Goal: Contribute content: Contribute content

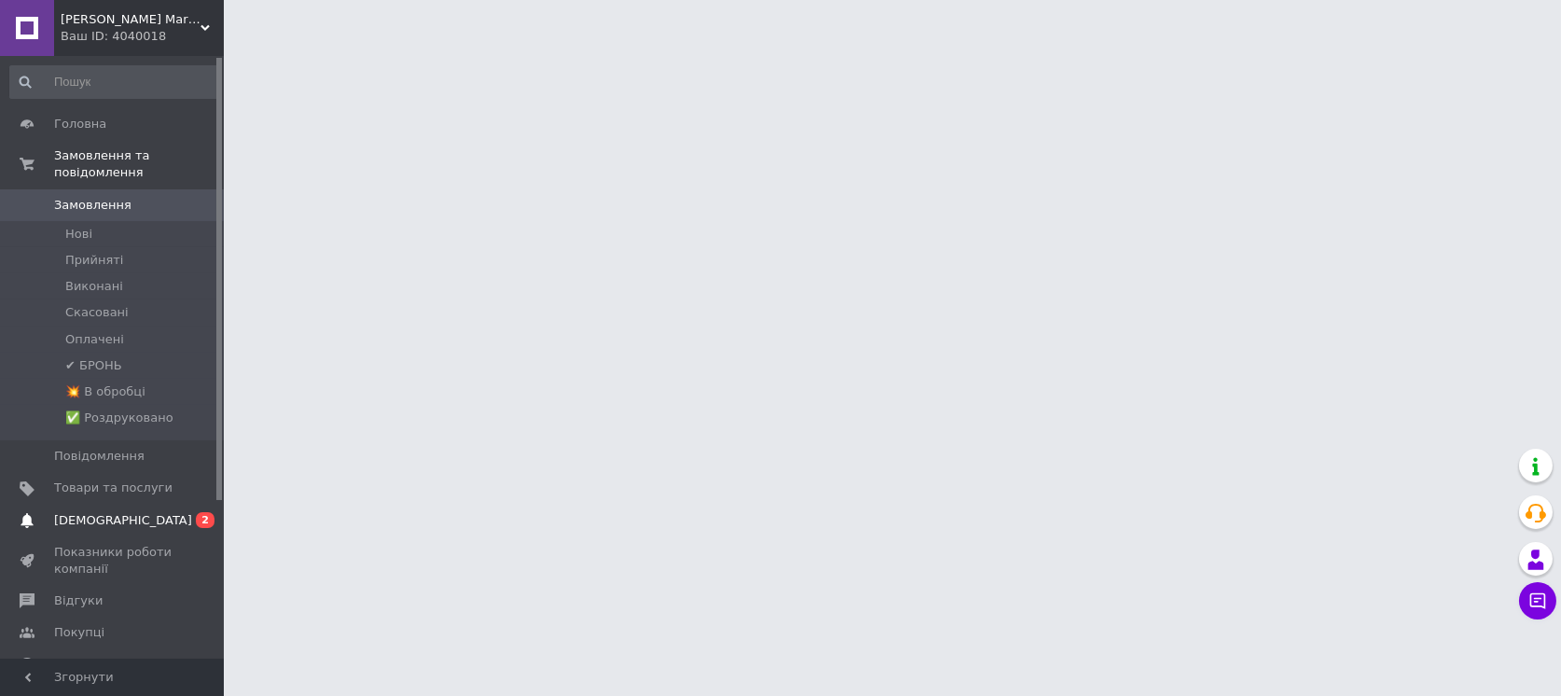
click at [112, 512] on span "[DEMOGRAPHIC_DATA]" at bounding box center [123, 520] width 138 height 17
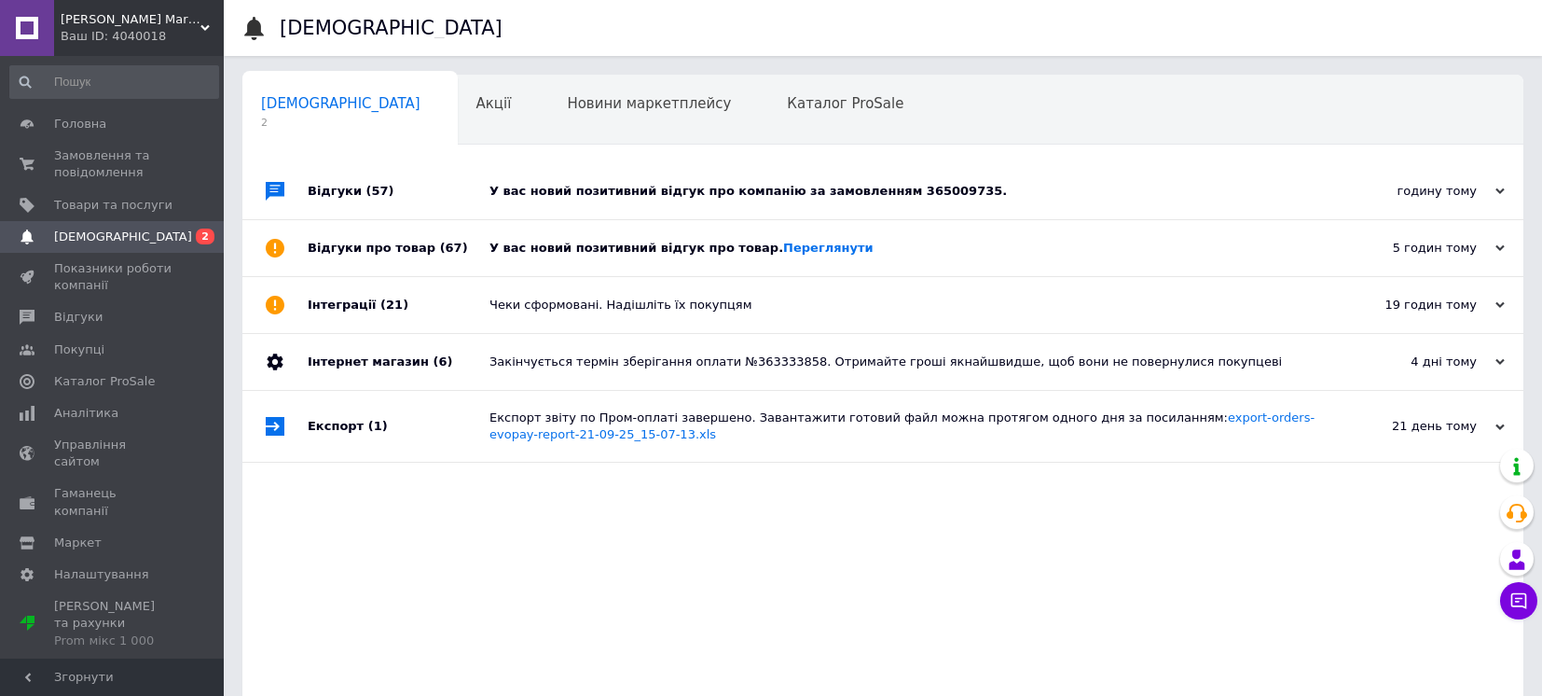
click at [553, 186] on div "У вас новий позитивний відгук про компанію за замовленням 365009735." at bounding box center [903, 191] width 829 height 17
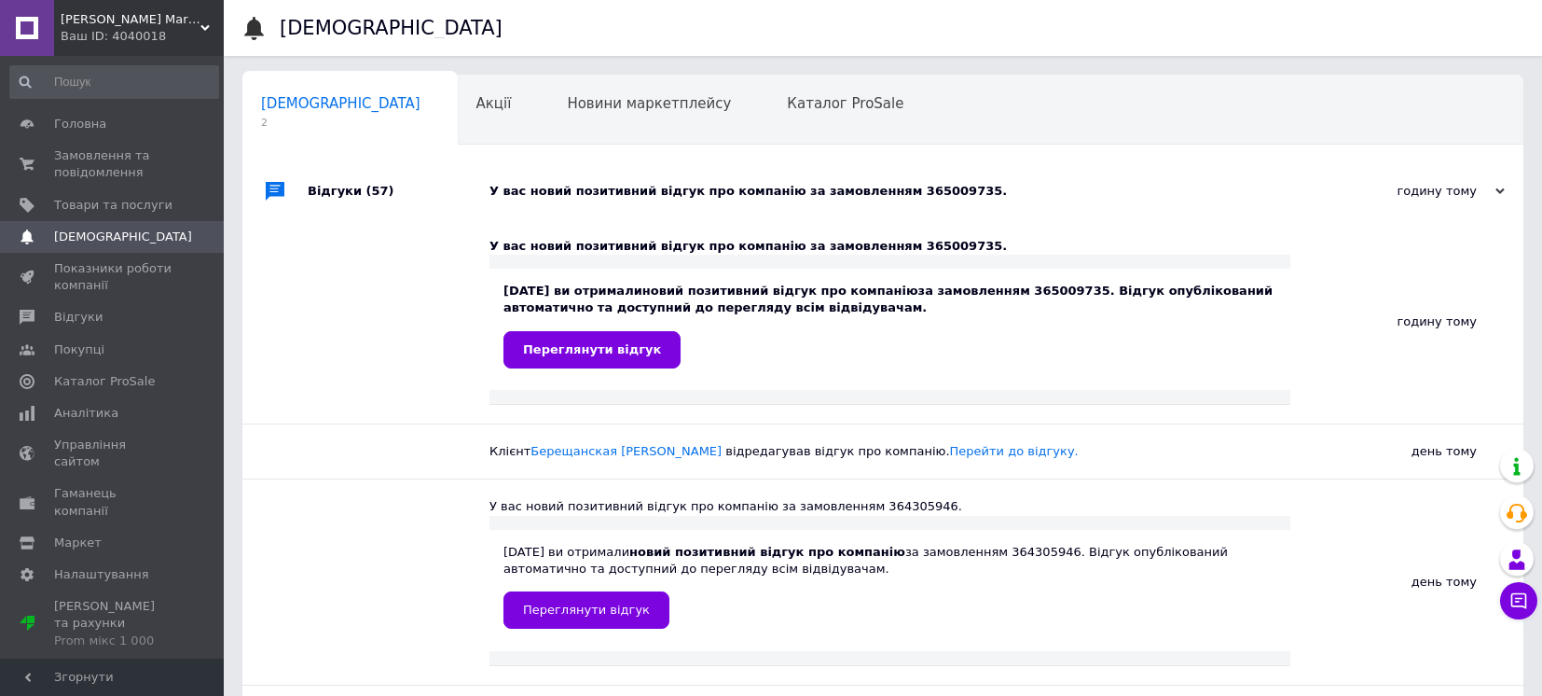
click at [537, 190] on div "У вас новий позитивний відгук про компанію за замовленням 365009735." at bounding box center [903, 191] width 829 height 17
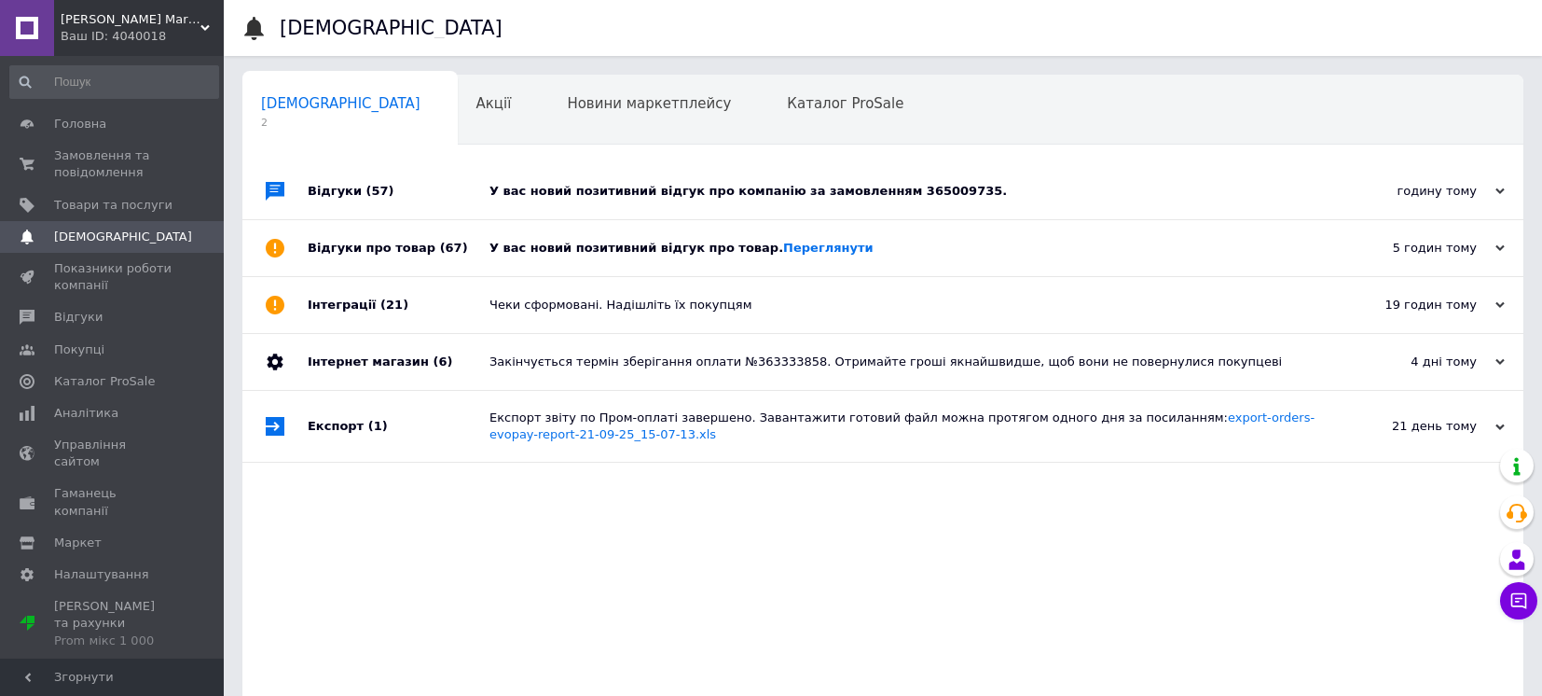
click at [523, 251] on div "У вас новий позитивний відгук про товар. [GEOGRAPHIC_DATA]" at bounding box center [903, 248] width 829 height 17
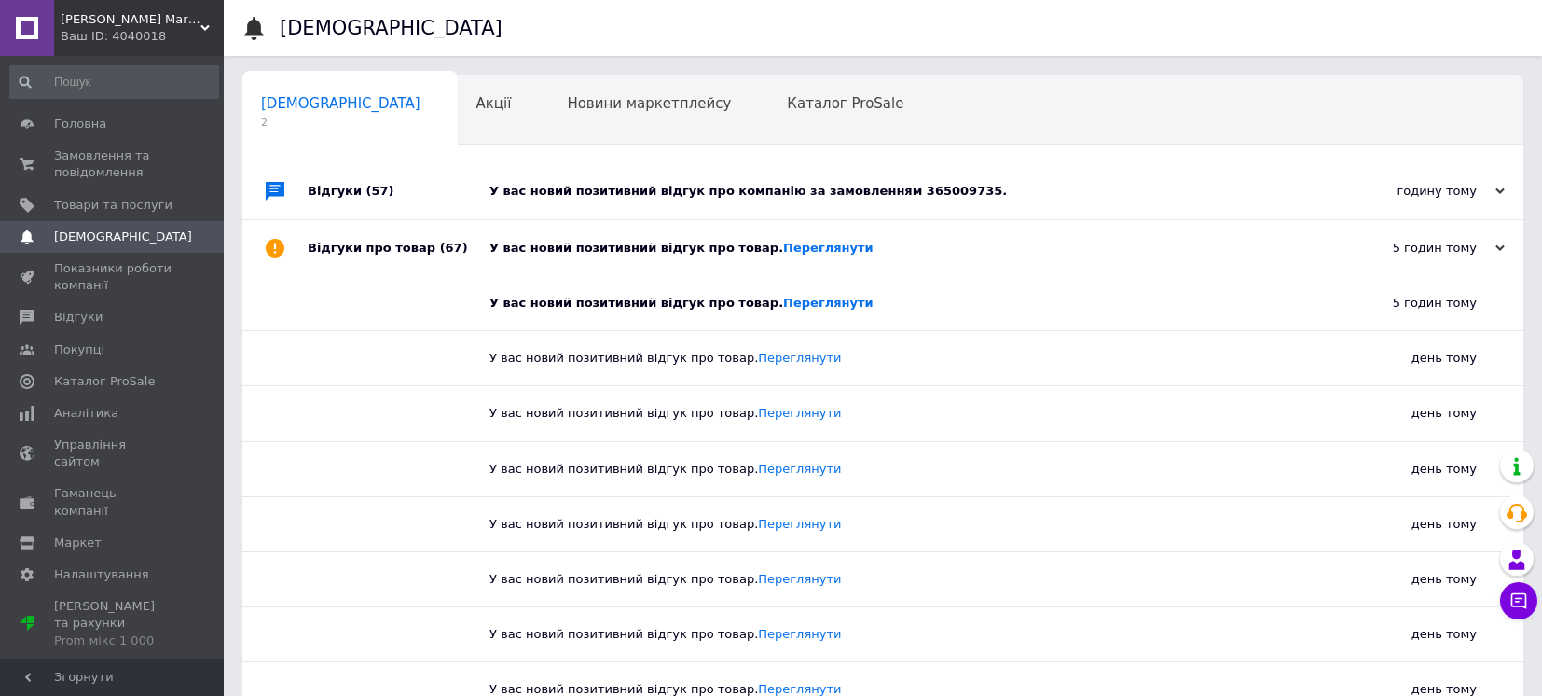
click at [522, 250] on div "У вас новий позитивний відгук про товар. [GEOGRAPHIC_DATA]" at bounding box center [903, 248] width 829 height 17
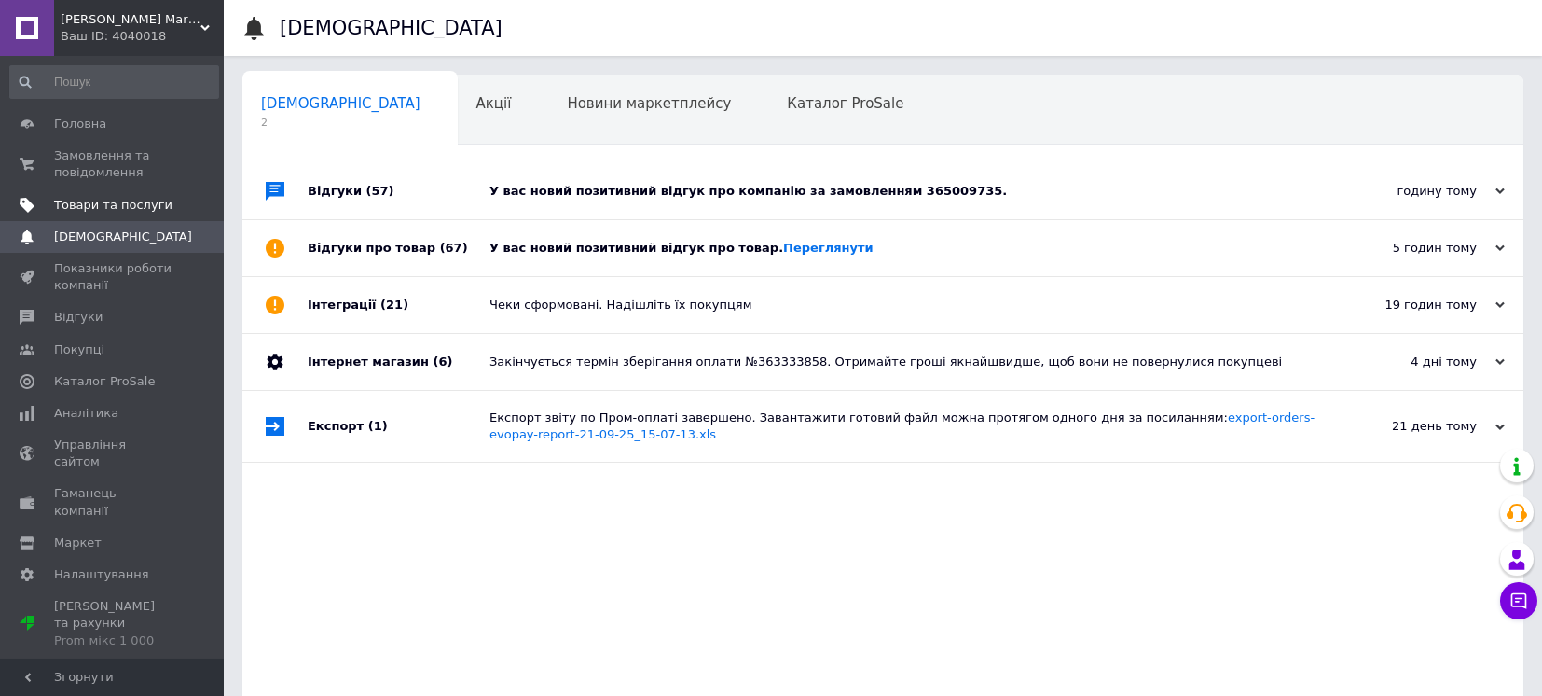
click at [123, 200] on span "Товари та послуги" at bounding box center [113, 205] width 118 height 17
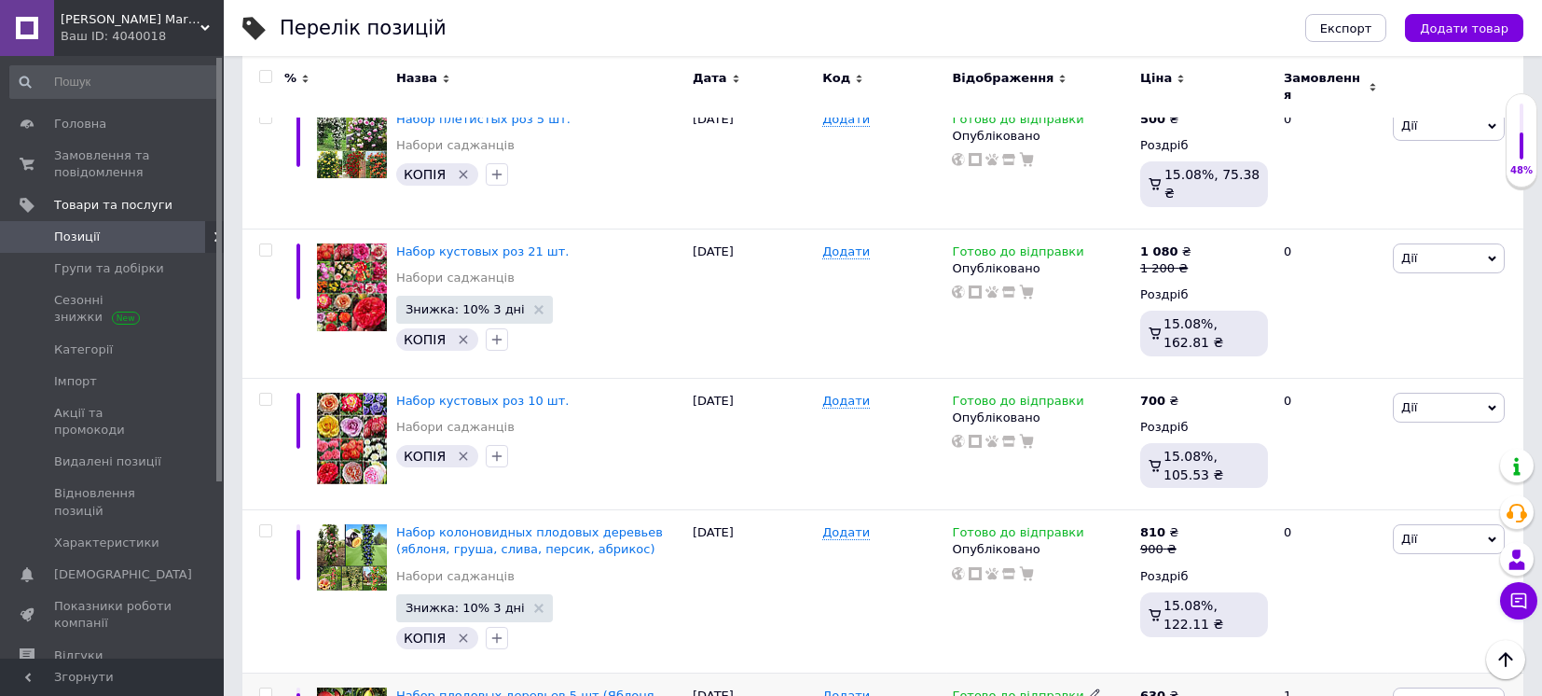
scroll to position [621, 0]
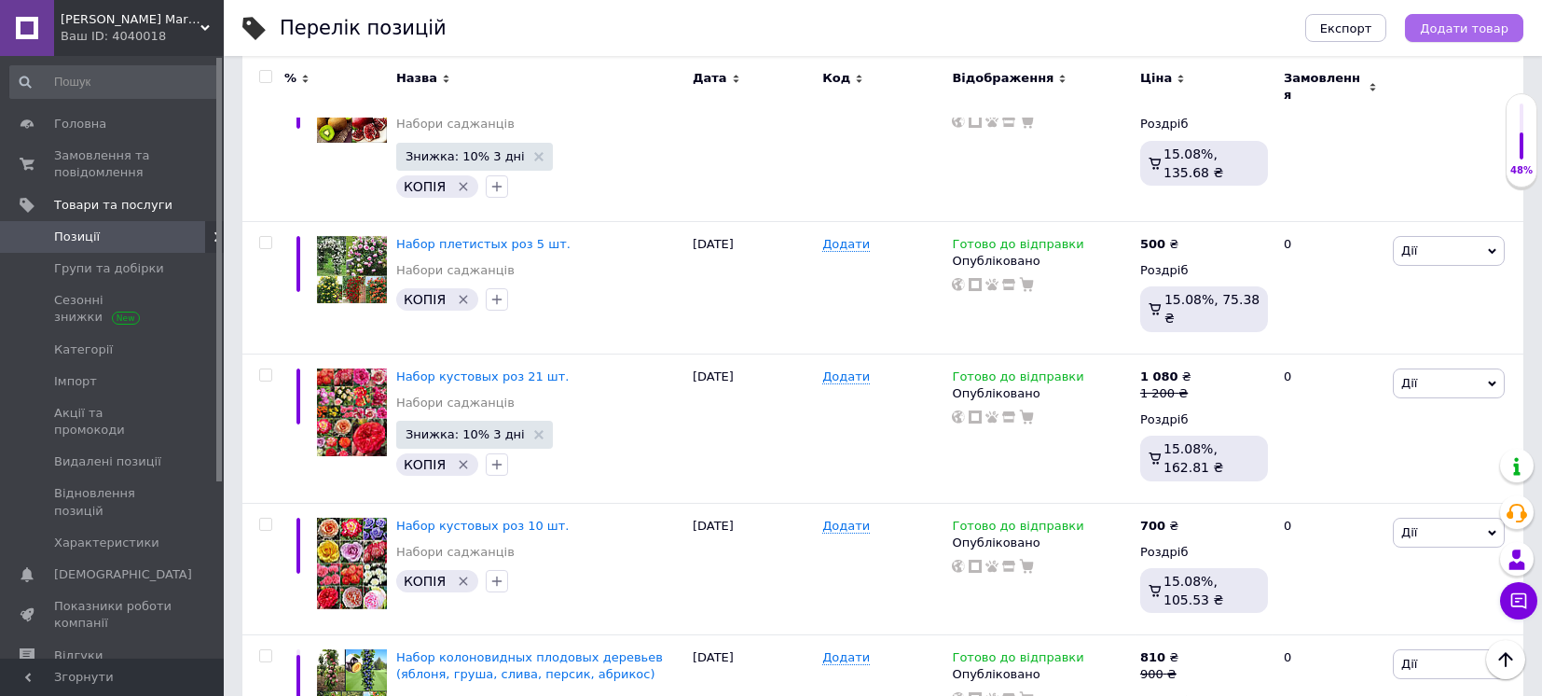
click at [1447, 28] on span "Додати товар" at bounding box center [1464, 28] width 89 height 14
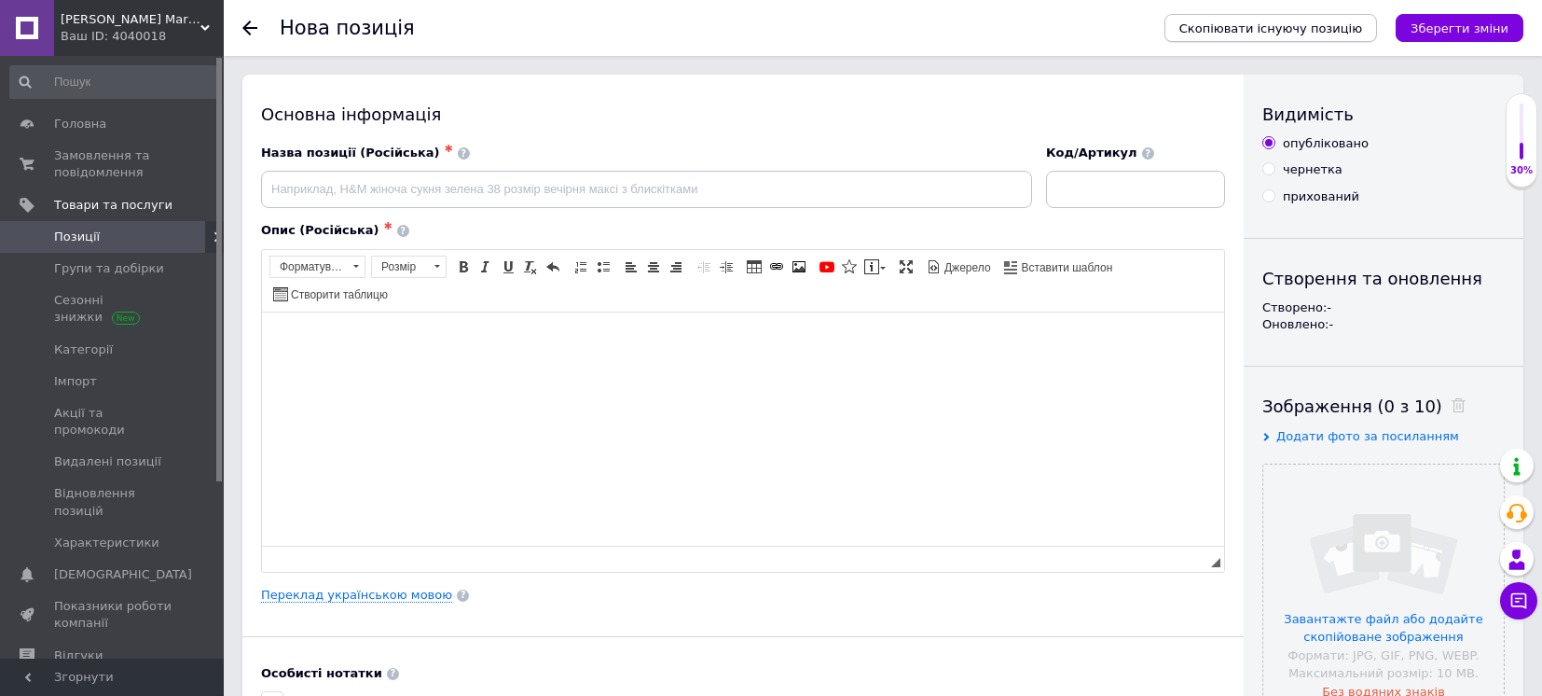
click at [1343, 21] on span "Скопіювати існуючу позицію" at bounding box center [1270, 28] width 183 height 14
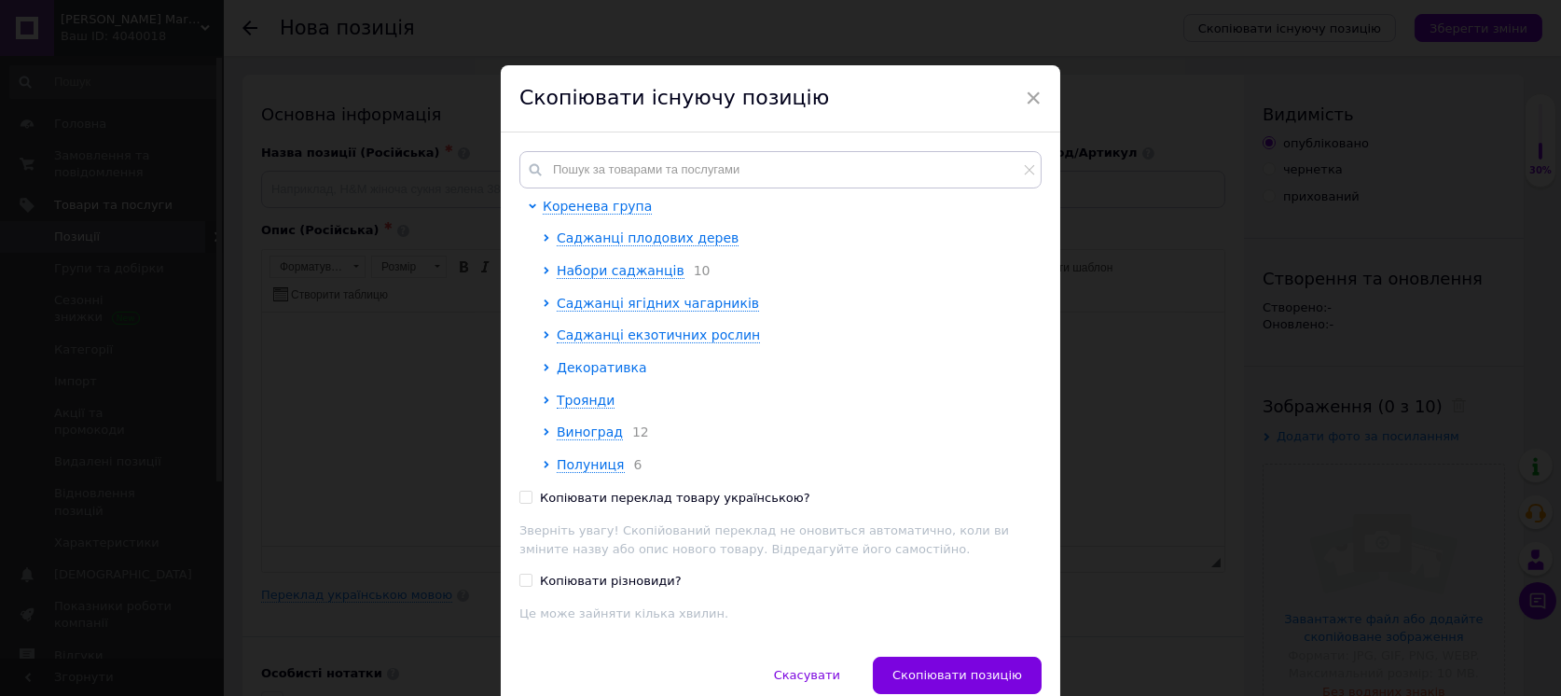
click at [565, 365] on span "Декоративка" at bounding box center [602, 367] width 90 height 15
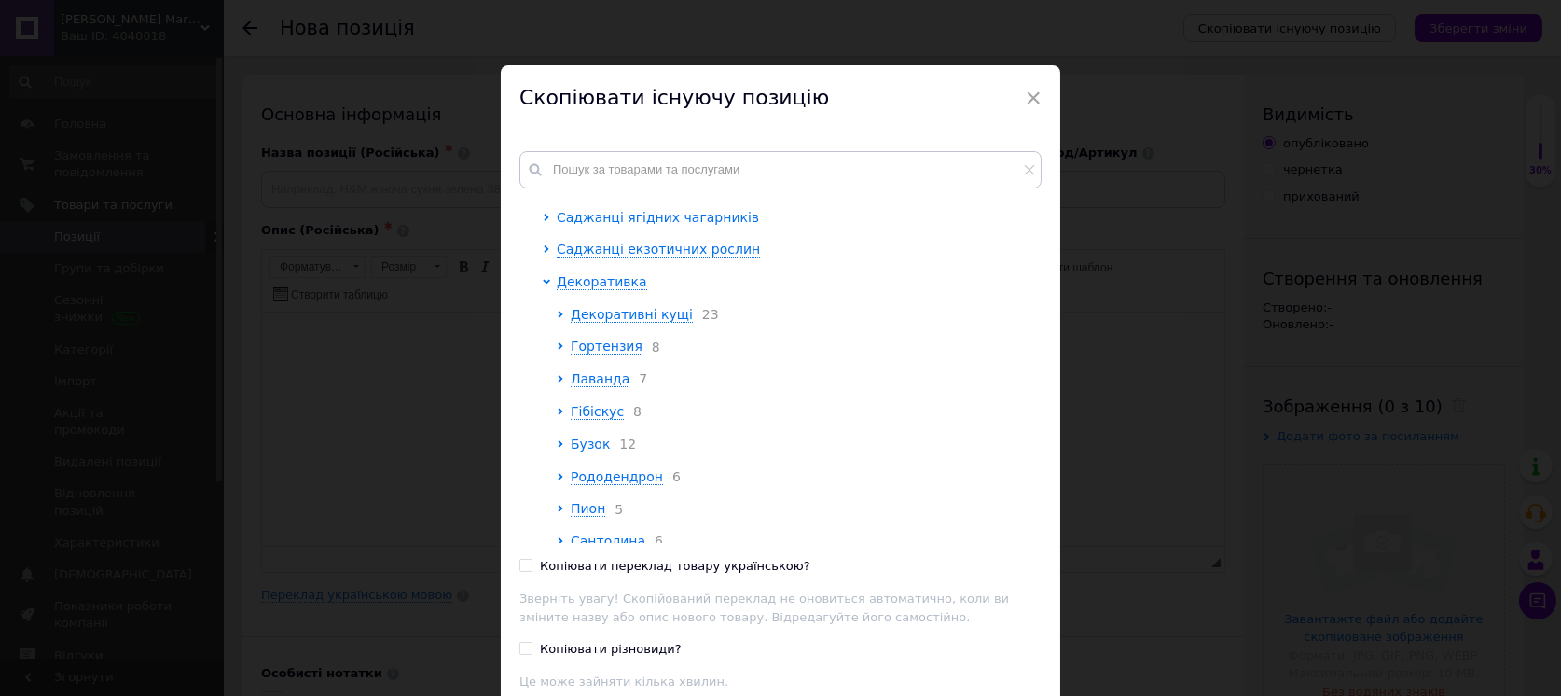
scroll to position [124, 0]
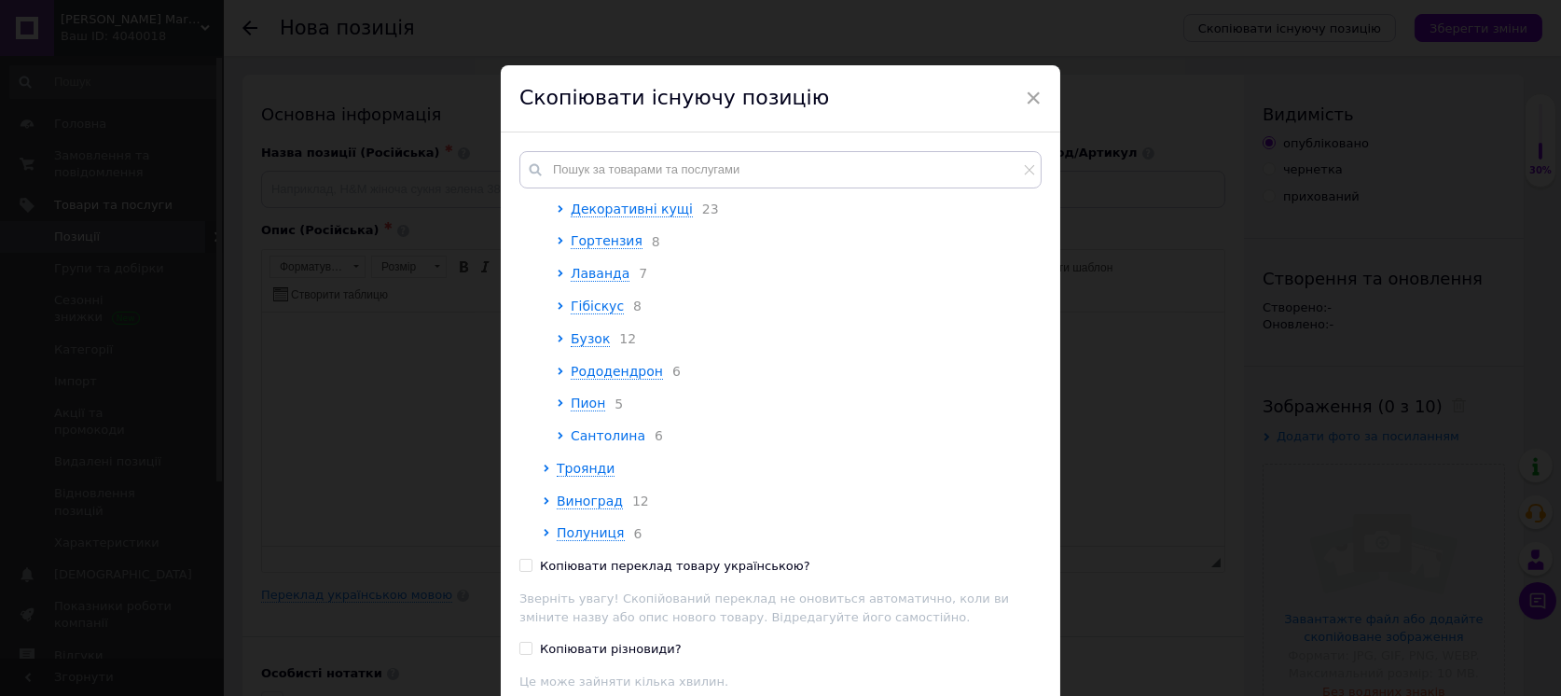
click at [588, 429] on span "Сантолина" at bounding box center [608, 435] width 75 height 15
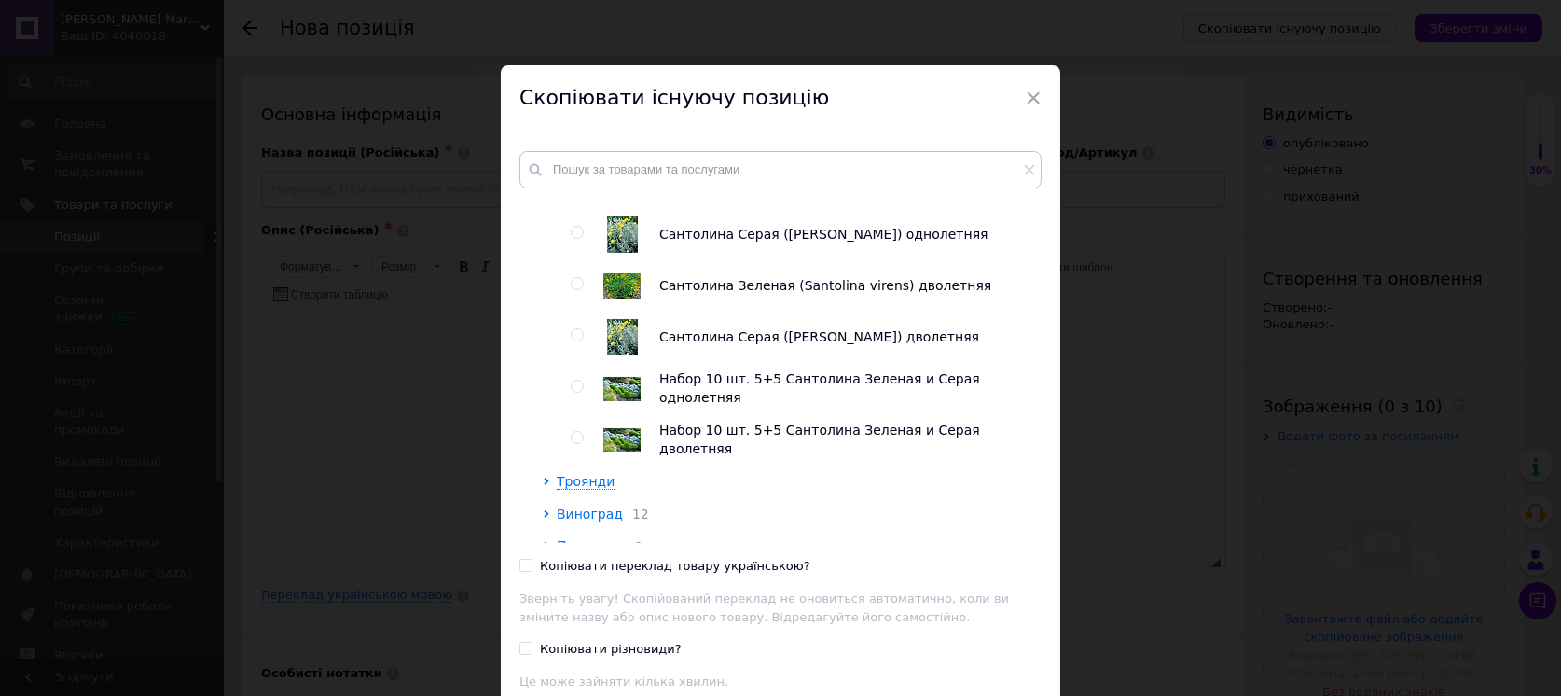
scroll to position [512, 0]
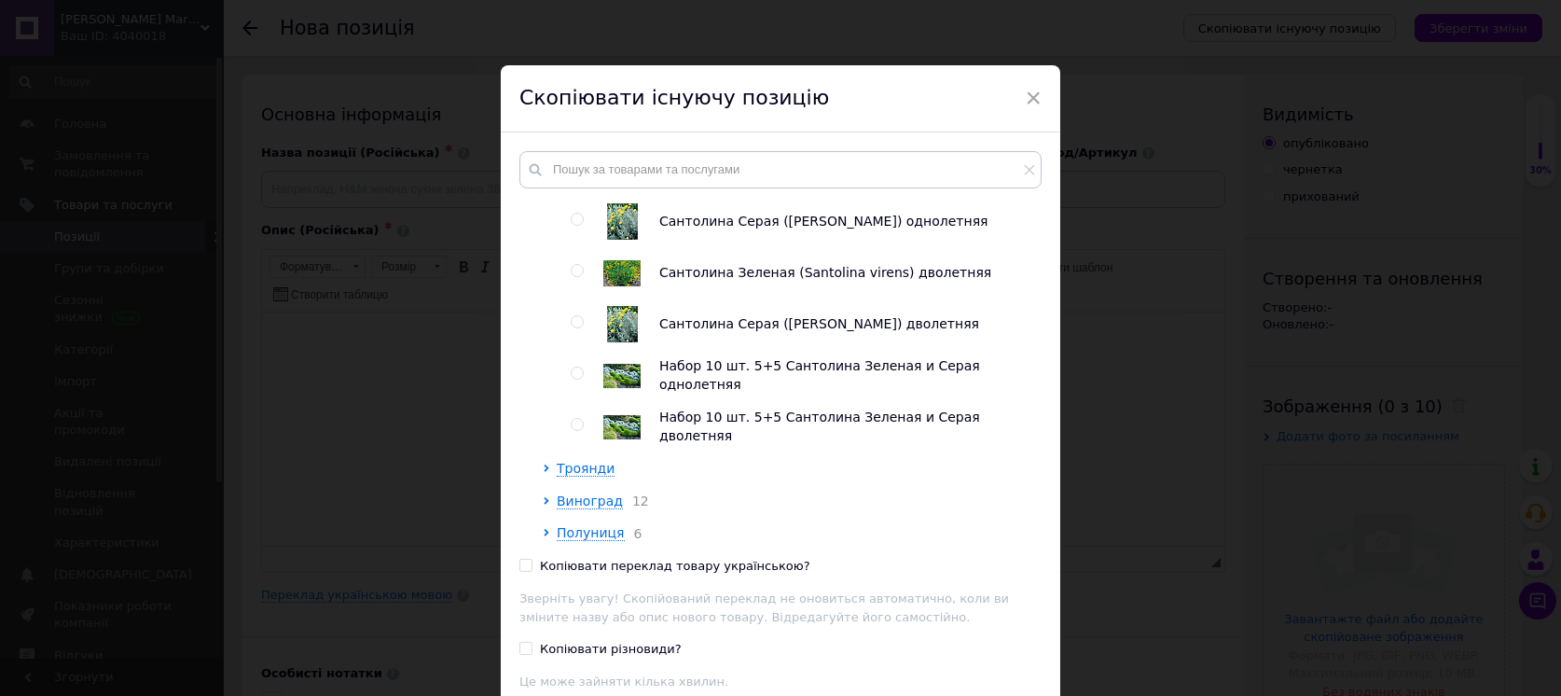
click at [574, 421] on input "radio" at bounding box center [577, 425] width 12 height 12
radio input "true"
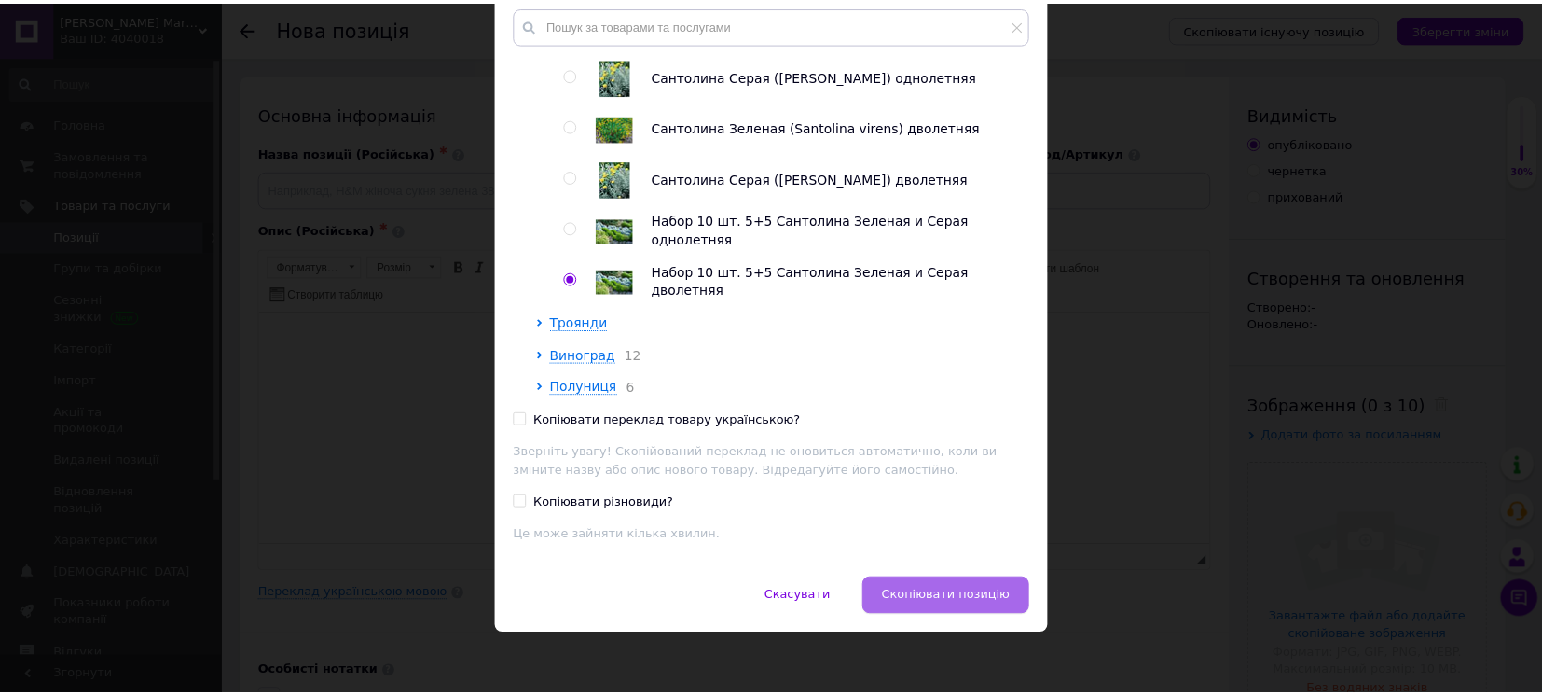
scroll to position [149, 0]
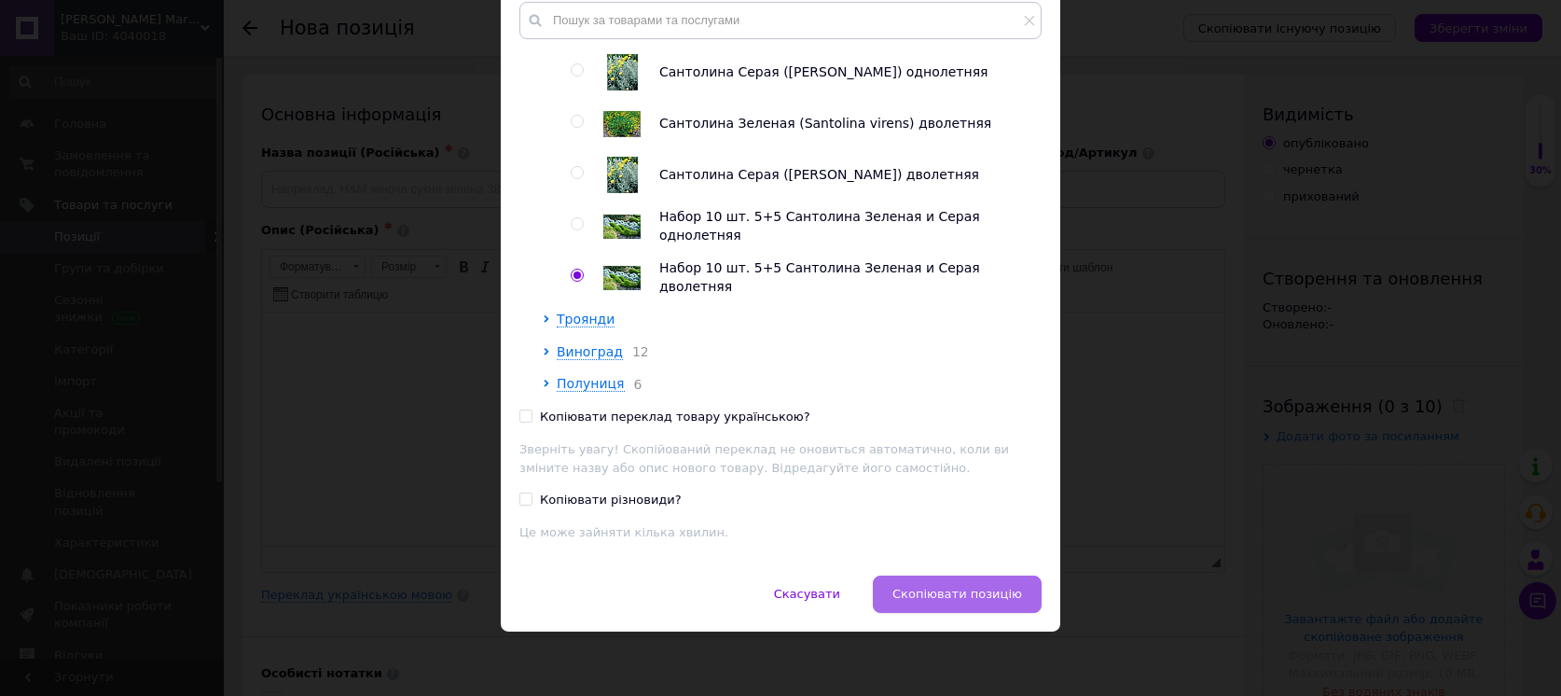
click at [932, 593] on span "Скопіювати позицію" at bounding box center [957, 593] width 130 height 14
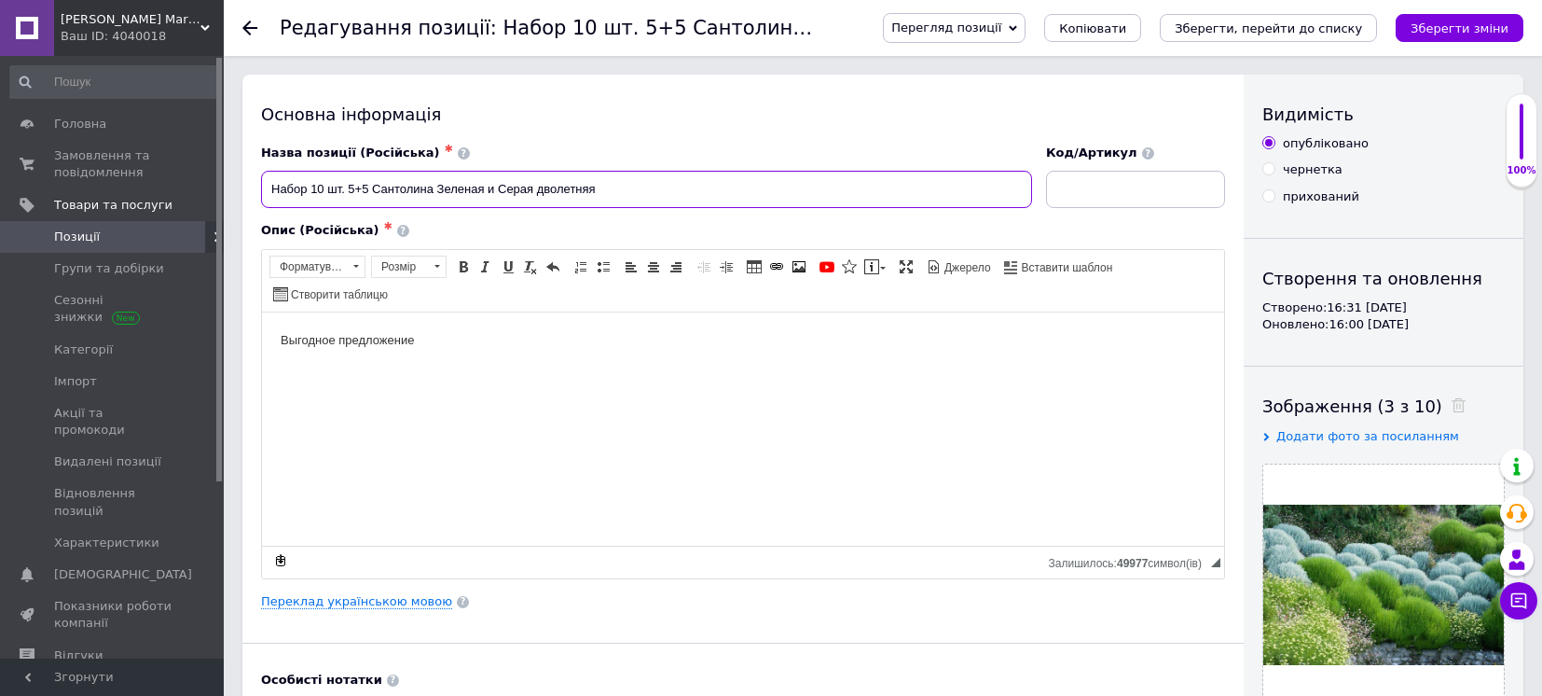
drag, startPoint x: 269, startPoint y: 187, endPoint x: 534, endPoint y: 217, distance: 266.5
click at [534, 217] on div "Назва позиції (Російська) ✱ Набор 10 шт. 5+5 Сантолина Зеленая и Серая дволетня…" at bounding box center [743, 362] width 964 height 434
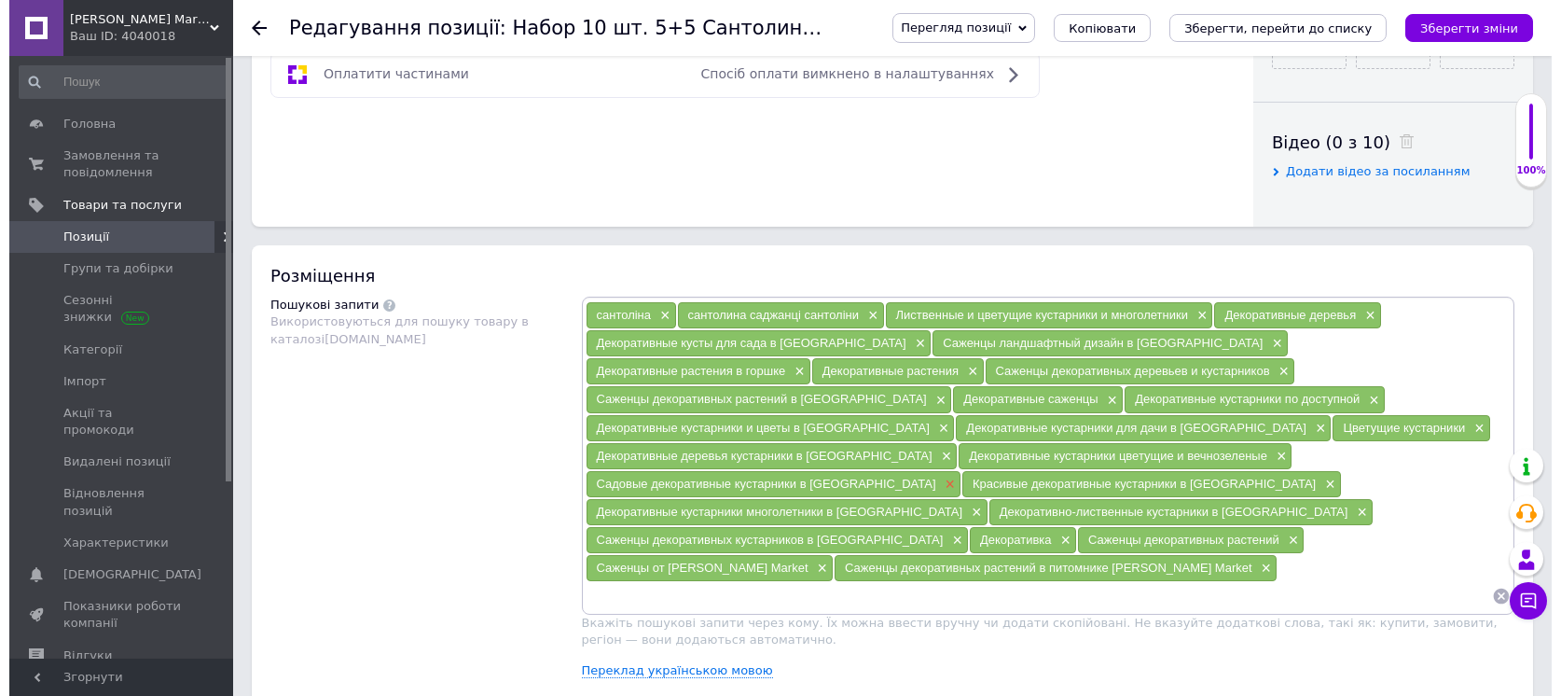
scroll to position [994, 0]
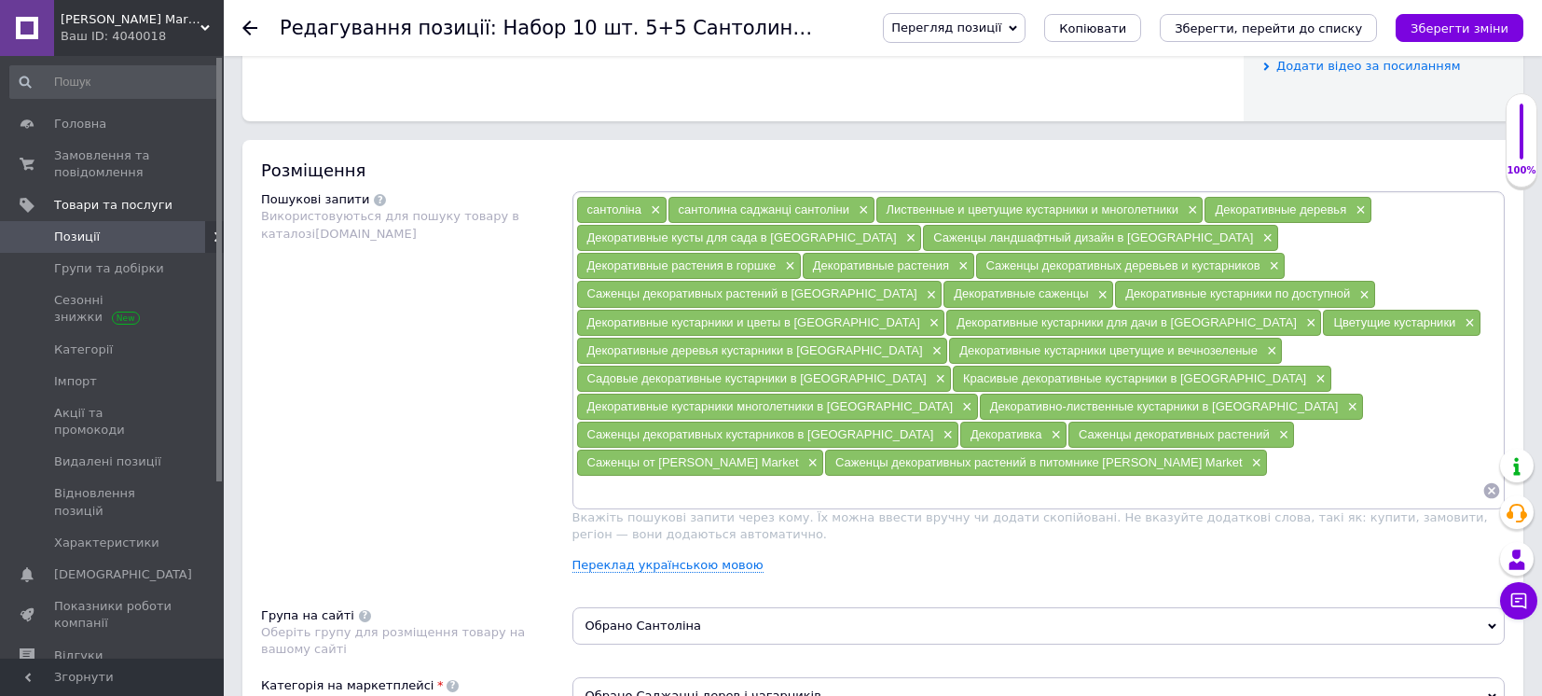
click at [806, 476] on input at bounding box center [1029, 490] width 907 height 28
paste input "Набор 10 шт. 5+5 Сантолина Зеленая и [GEOGRAPHIC_DATA]"
type input "Набор 10 шт. 5+5 Сантолина Зеленая и [GEOGRAPHIC_DATA]"
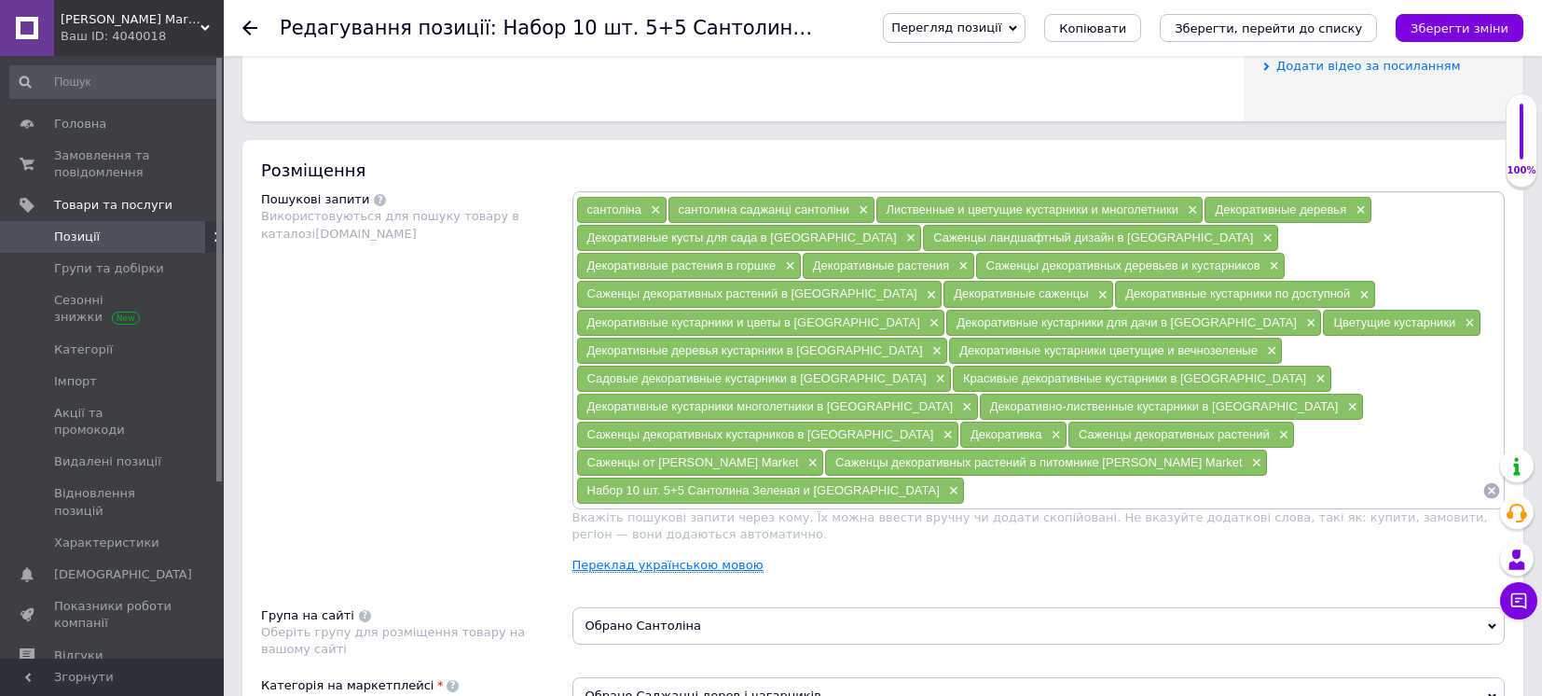
click at [685, 558] on link "Переклад українською мовою" at bounding box center [667, 565] width 191 height 15
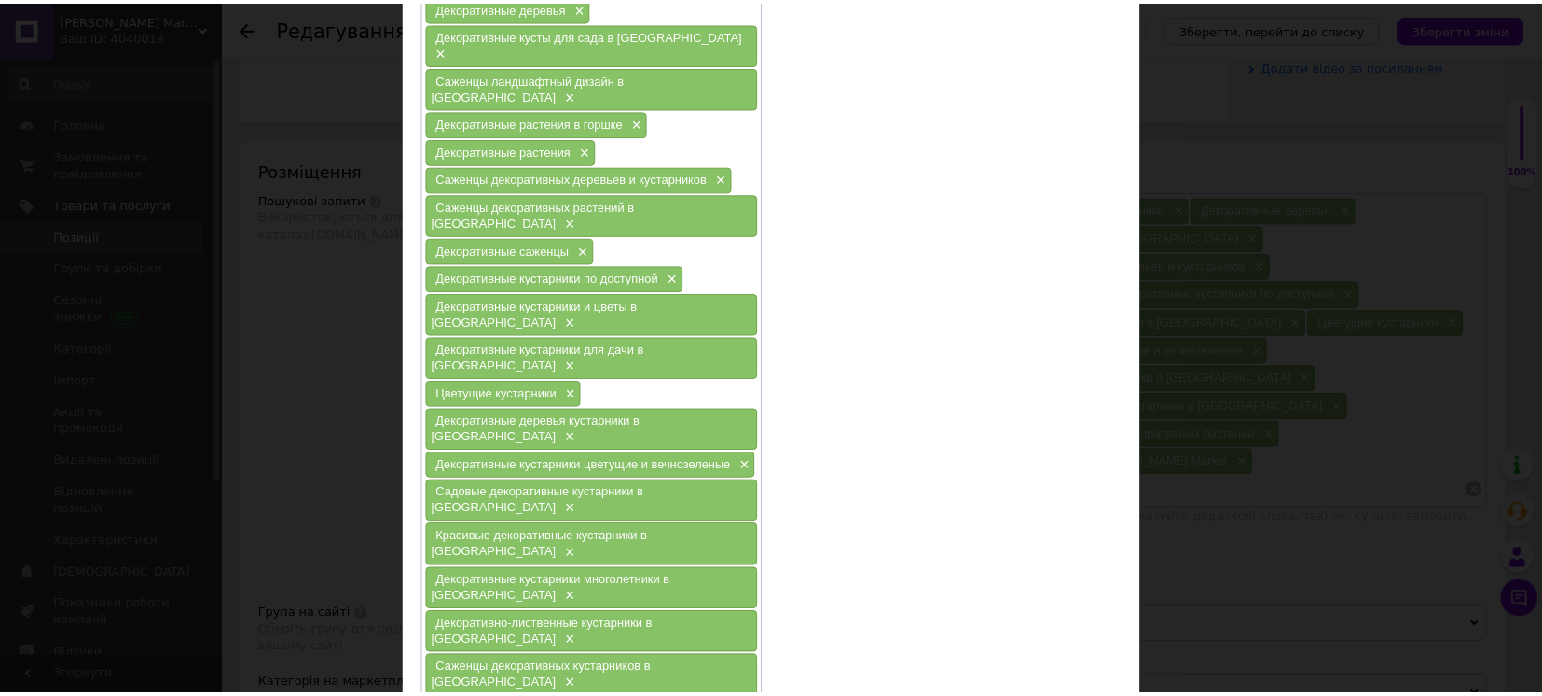
scroll to position [366, 0]
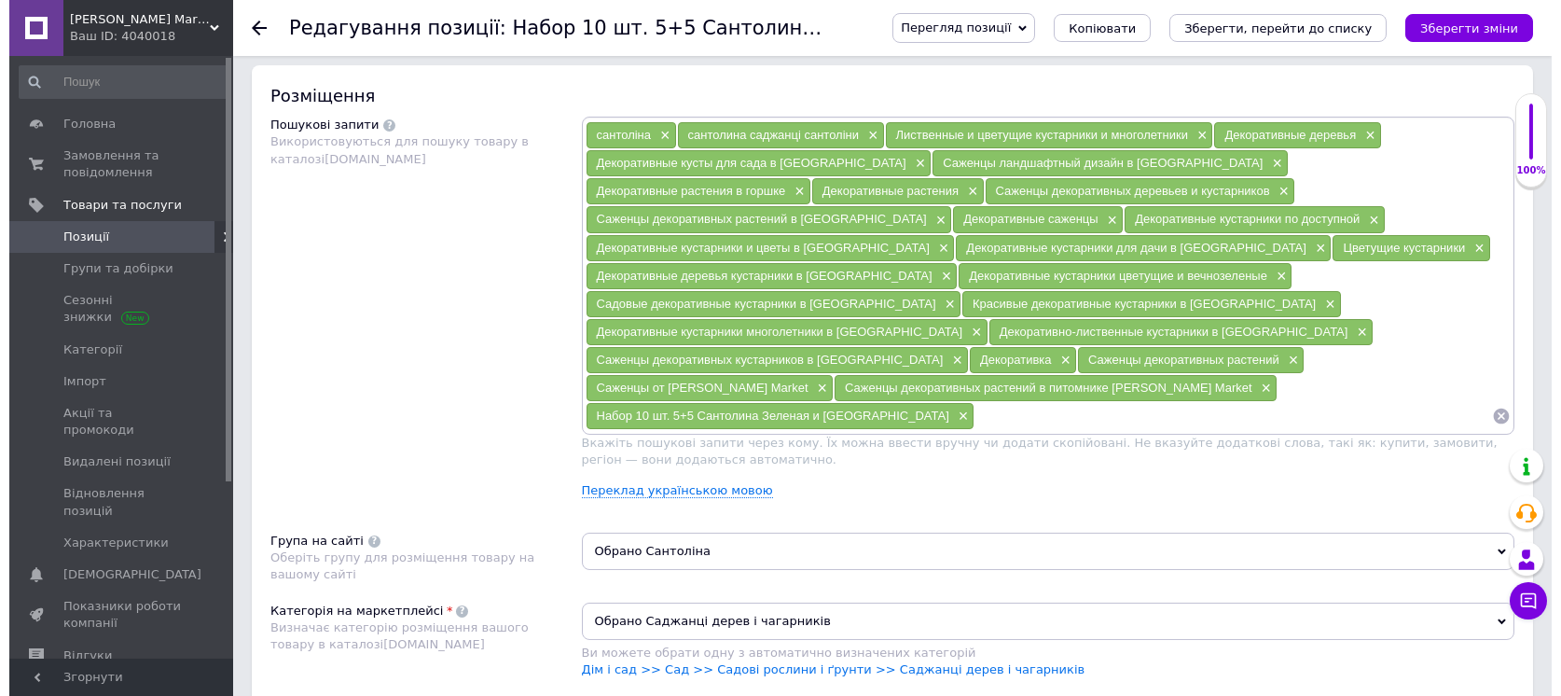
scroll to position [1119, 0]
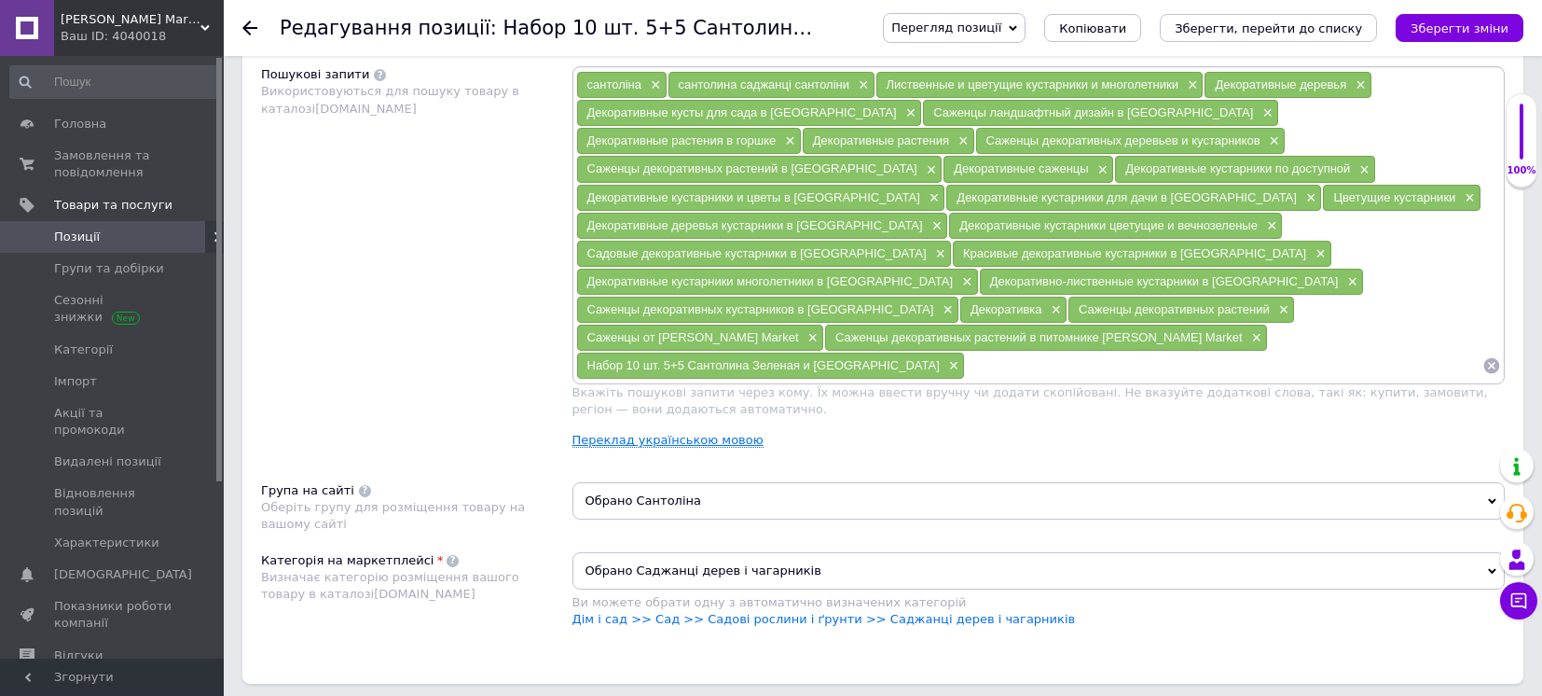
click at [629, 433] on link "Переклад українською мовою" at bounding box center [667, 440] width 191 height 15
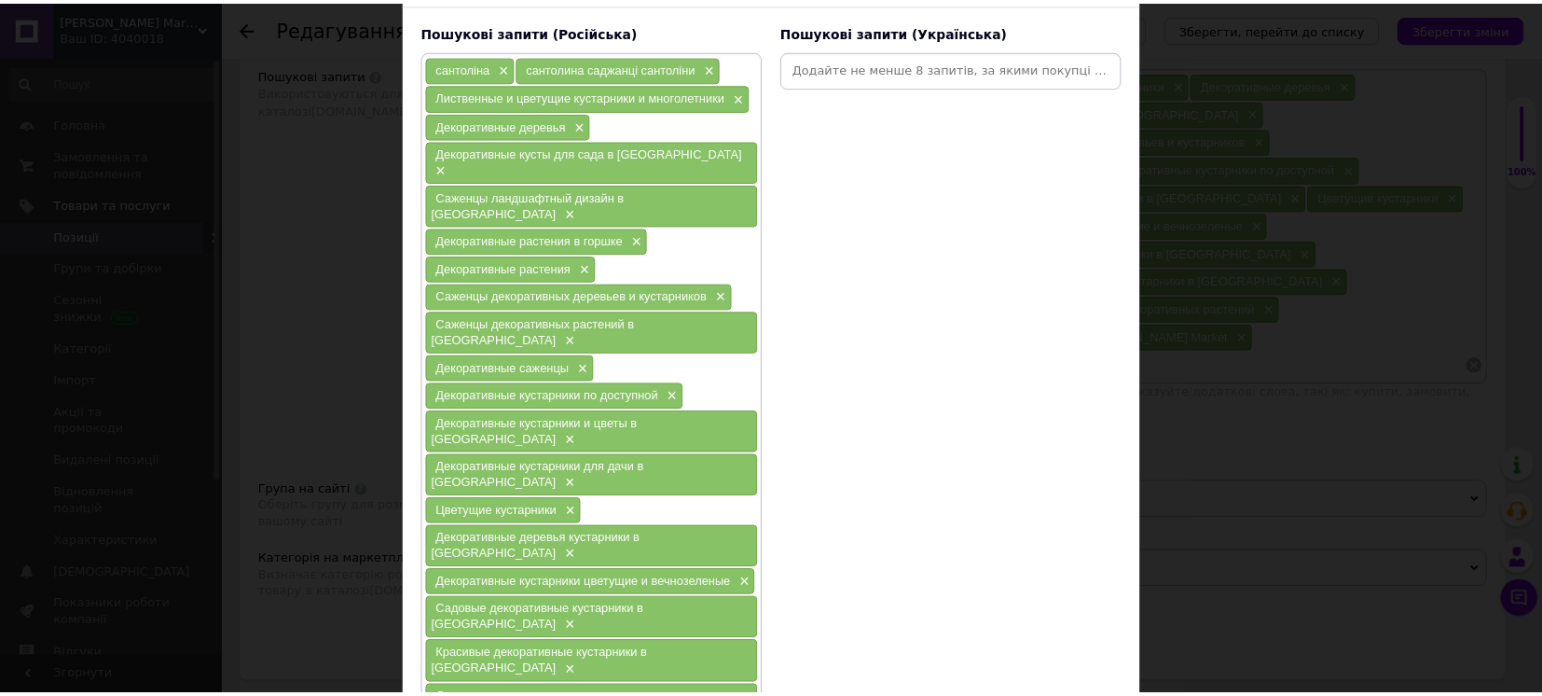
scroll to position [366, 0]
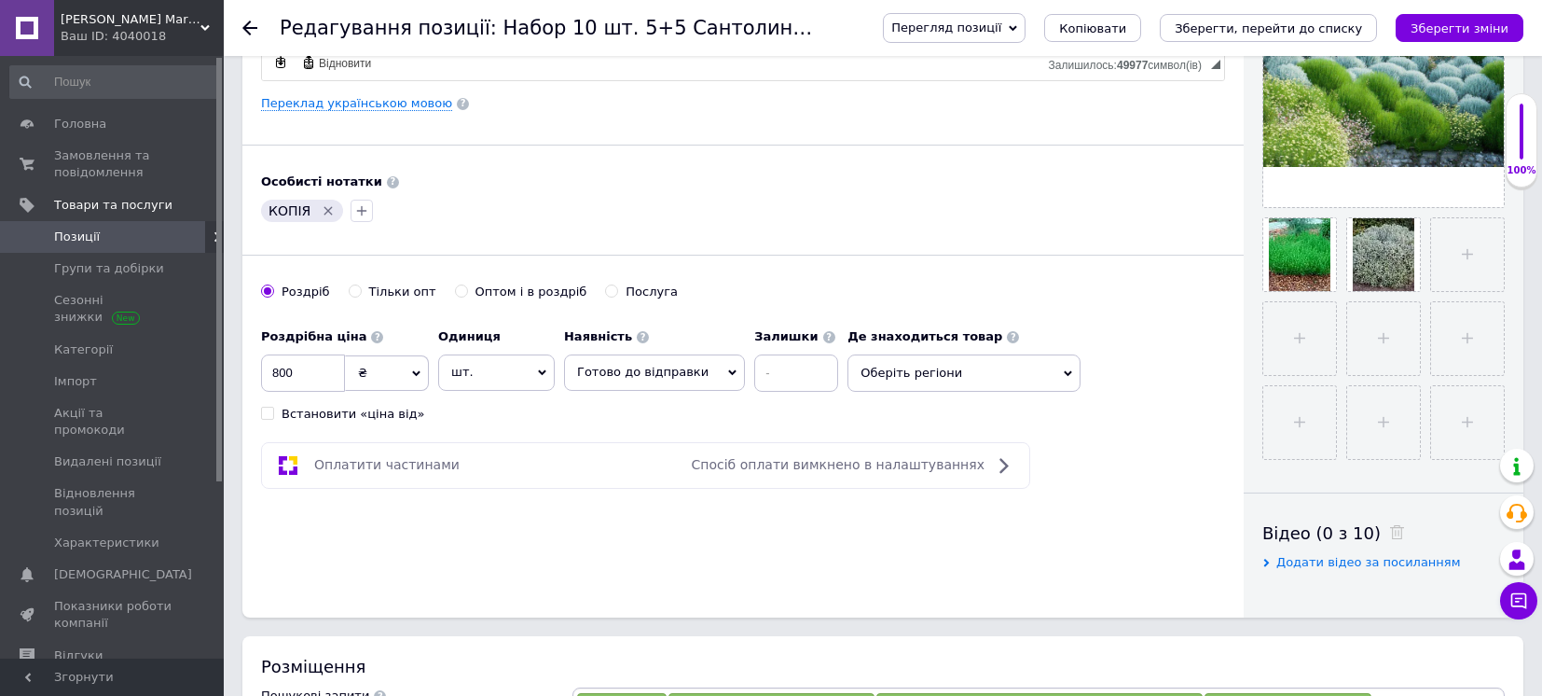
scroll to position [497, 0]
click at [368, 97] on link "Переклад українською мовою" at bounding box center [356, 104] width 191 height 15
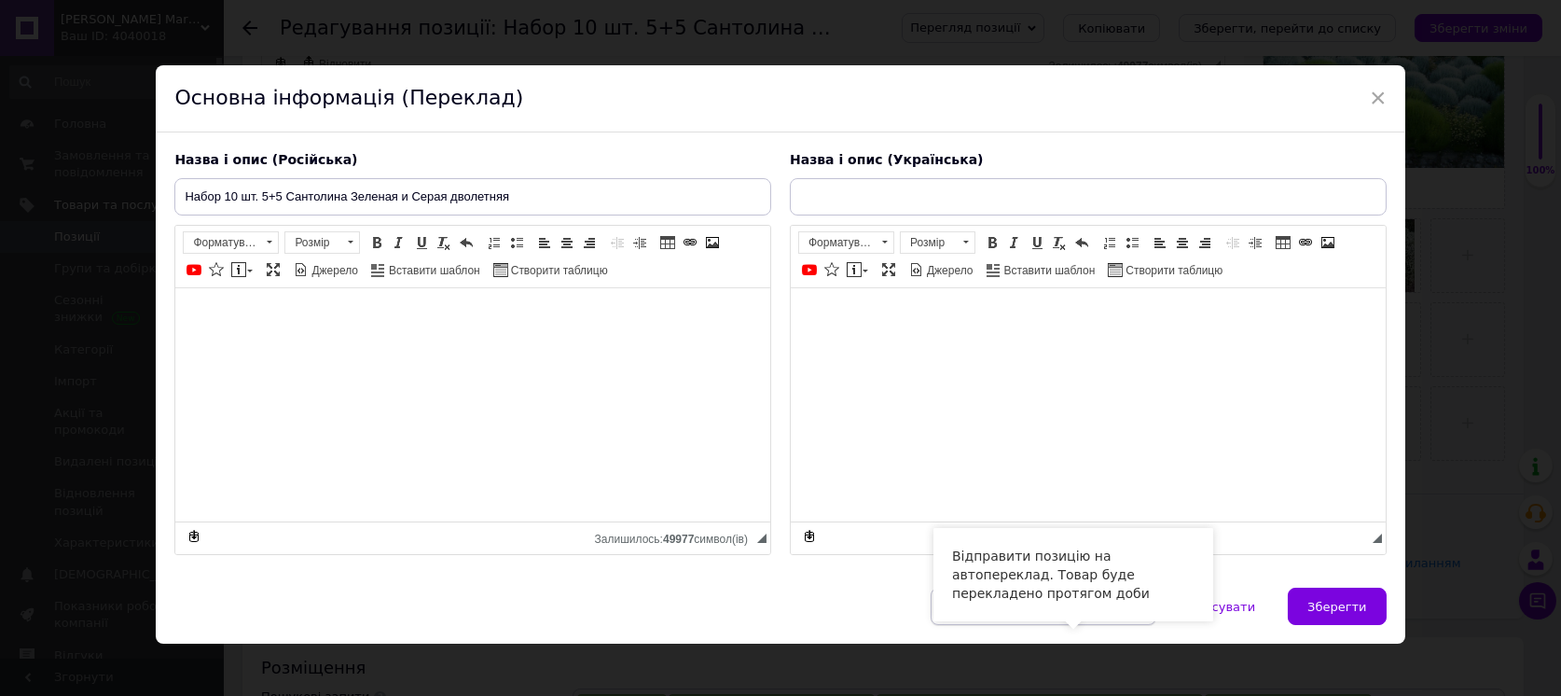
click at [1077, 613] on span "Відправити на автопереклад" at bounding box center [1043, 606] width 186 height 14
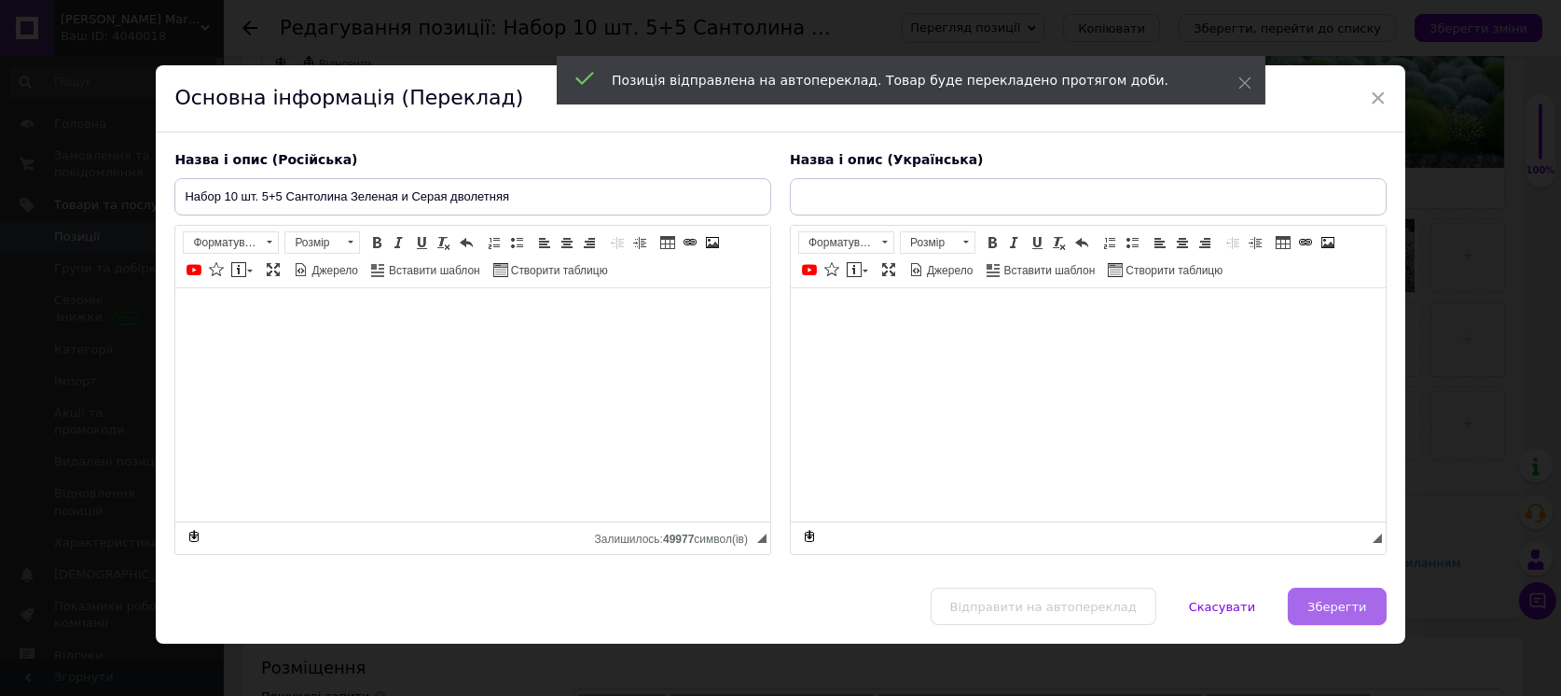
click at [1333, 613] on span "Зберегти" at bounding box center [1336, 606] width 59 height 14
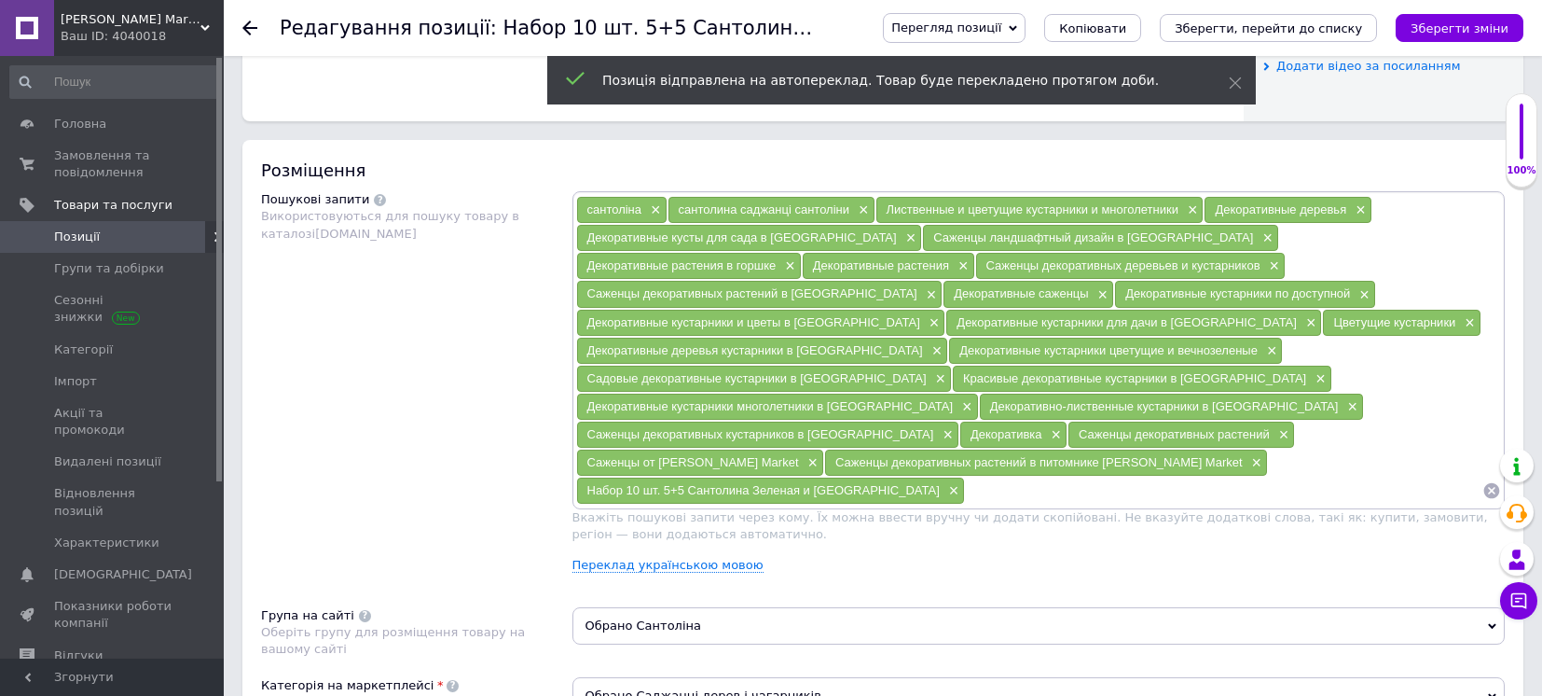
scroll to position [1119, 0]
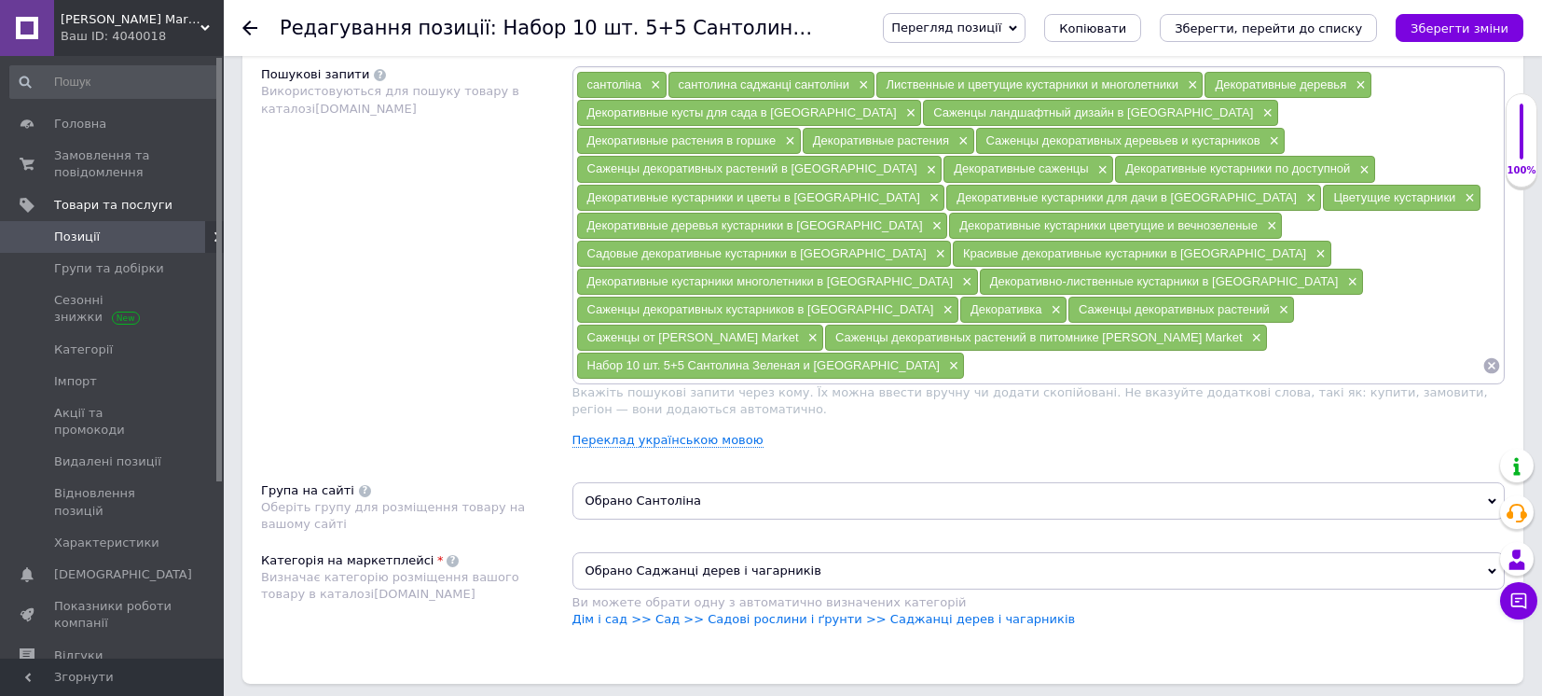
click at [1001, 26] on span "Перегляд позиції" at bounding box center [946, 28] width 110 height 14
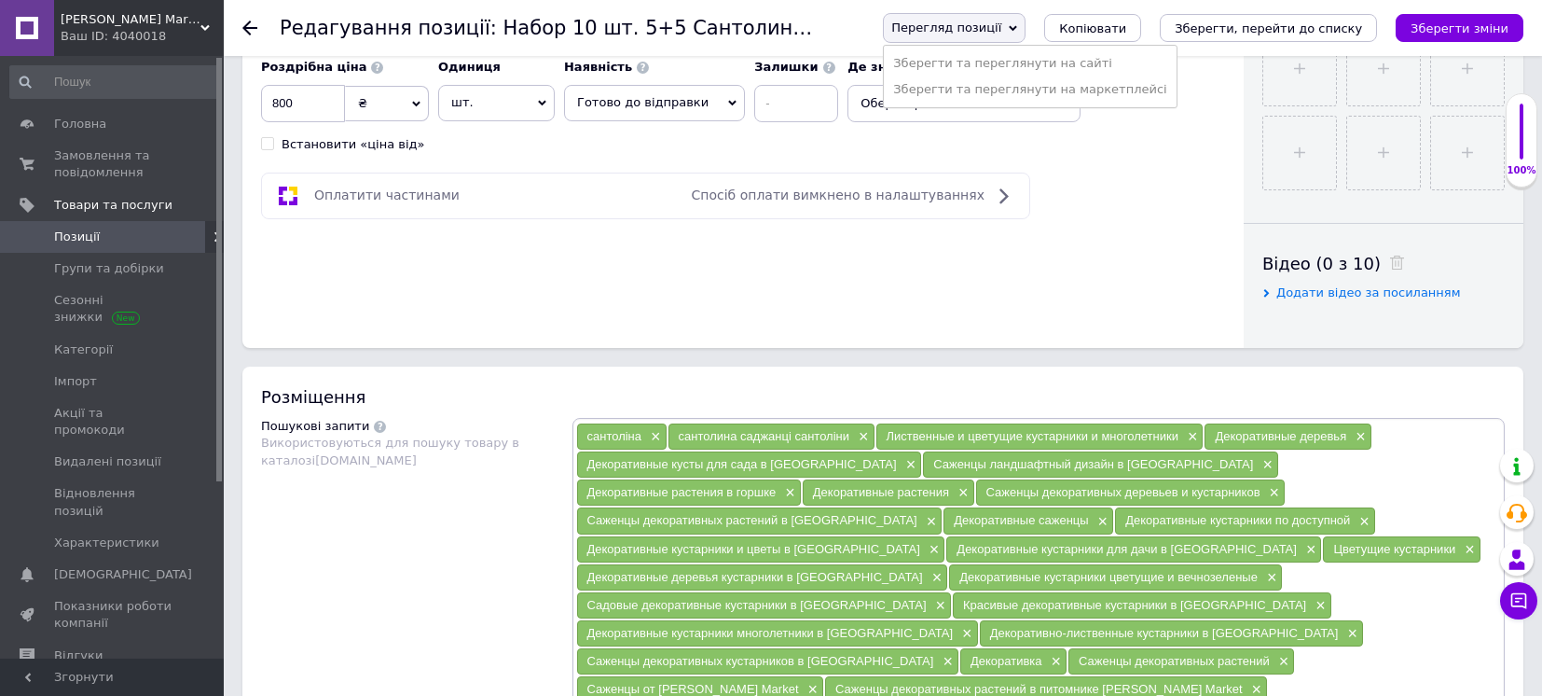
scroll to position [746, 0]
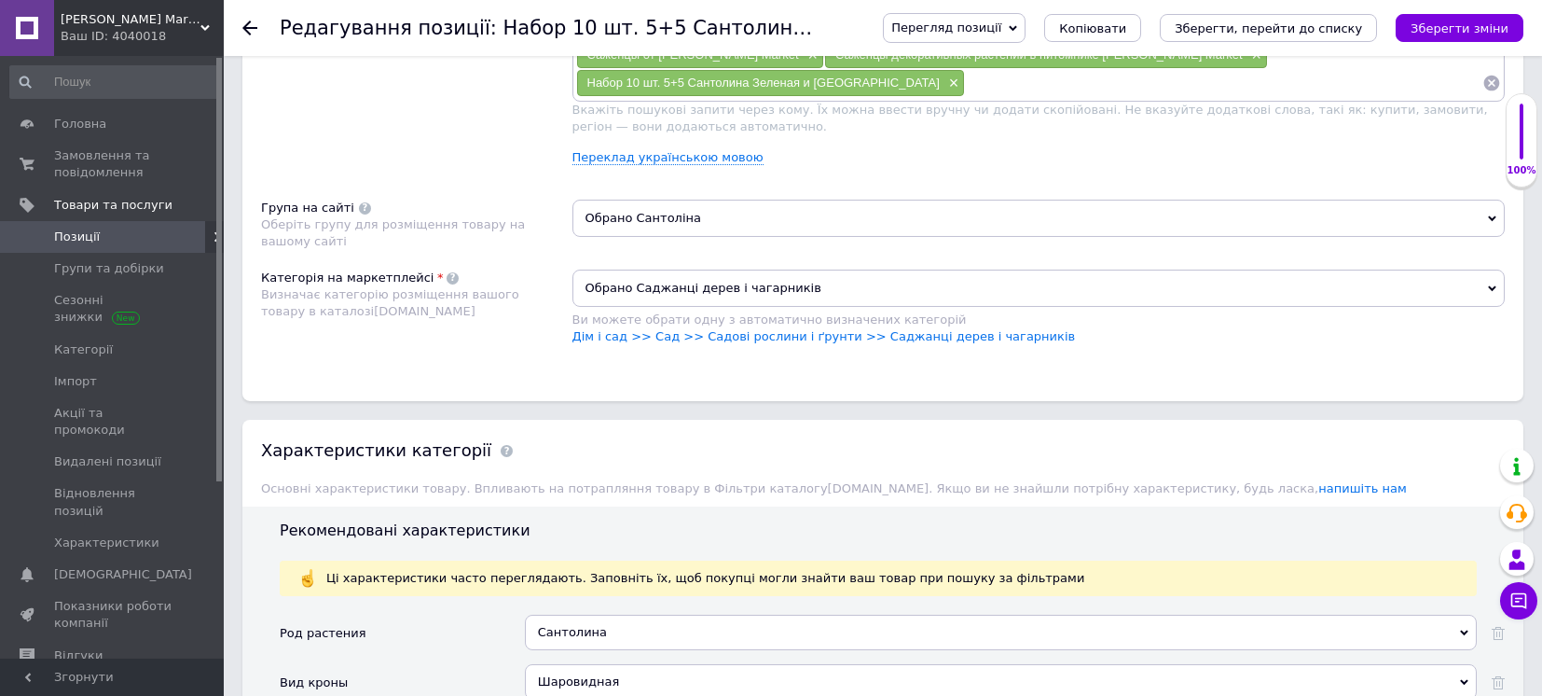
scroll to position [1367, 0]
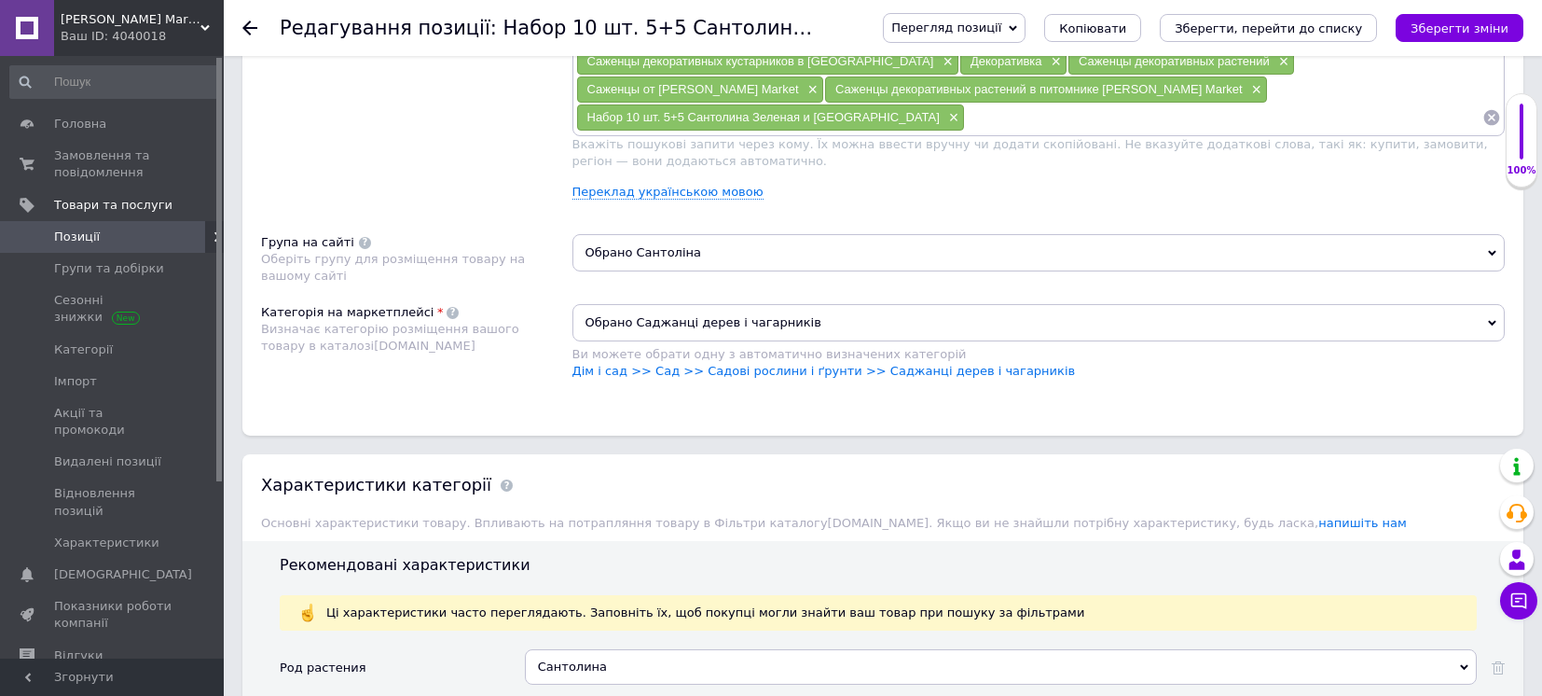
click at [903, 234] on span "Обрано Сантоліна" at bounding box center [1038, 252] width 933 height 37
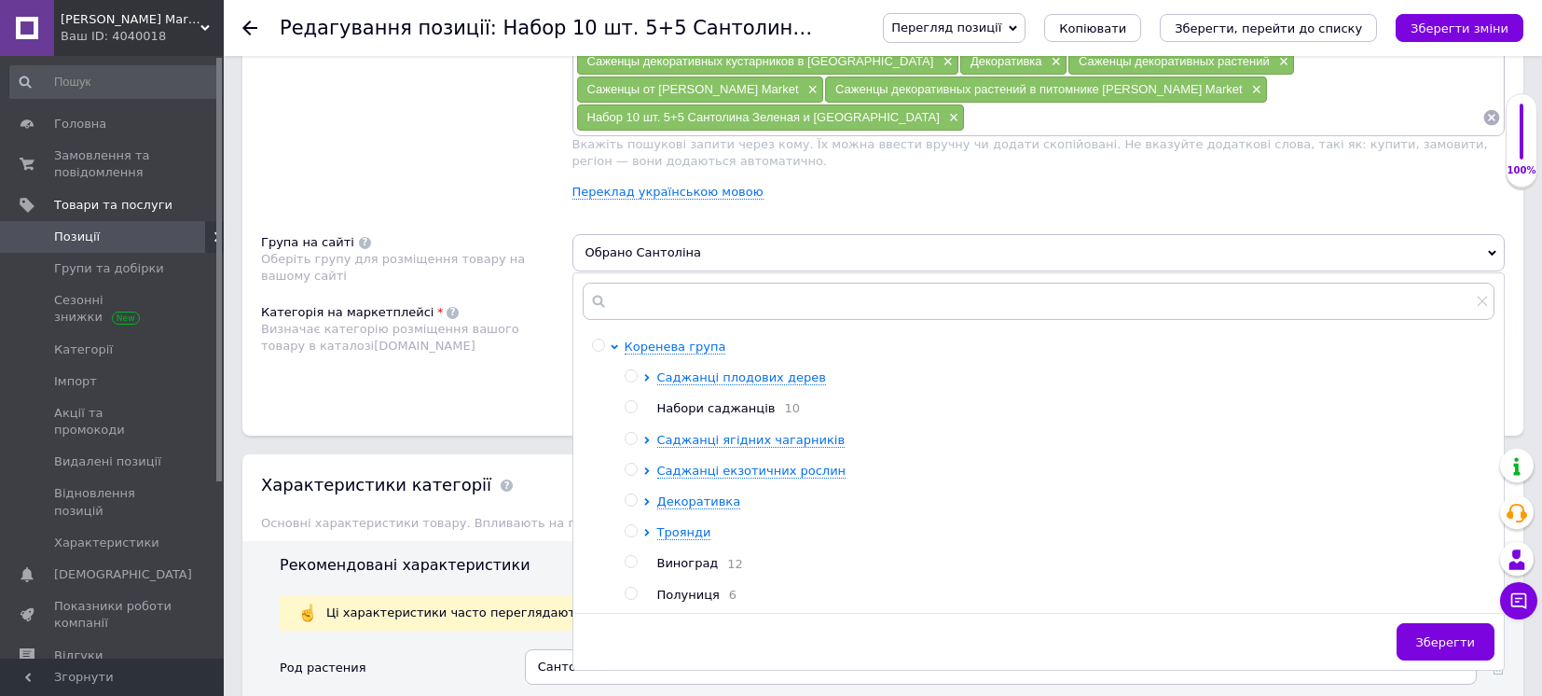
click at [631, 401] on input "radio" at bounding box center [631, 407] width 12 height 12
radio input "true"
click at [1438, 635] on span "Зберегти" at bounding box center [1445, 642] width 59 height 14
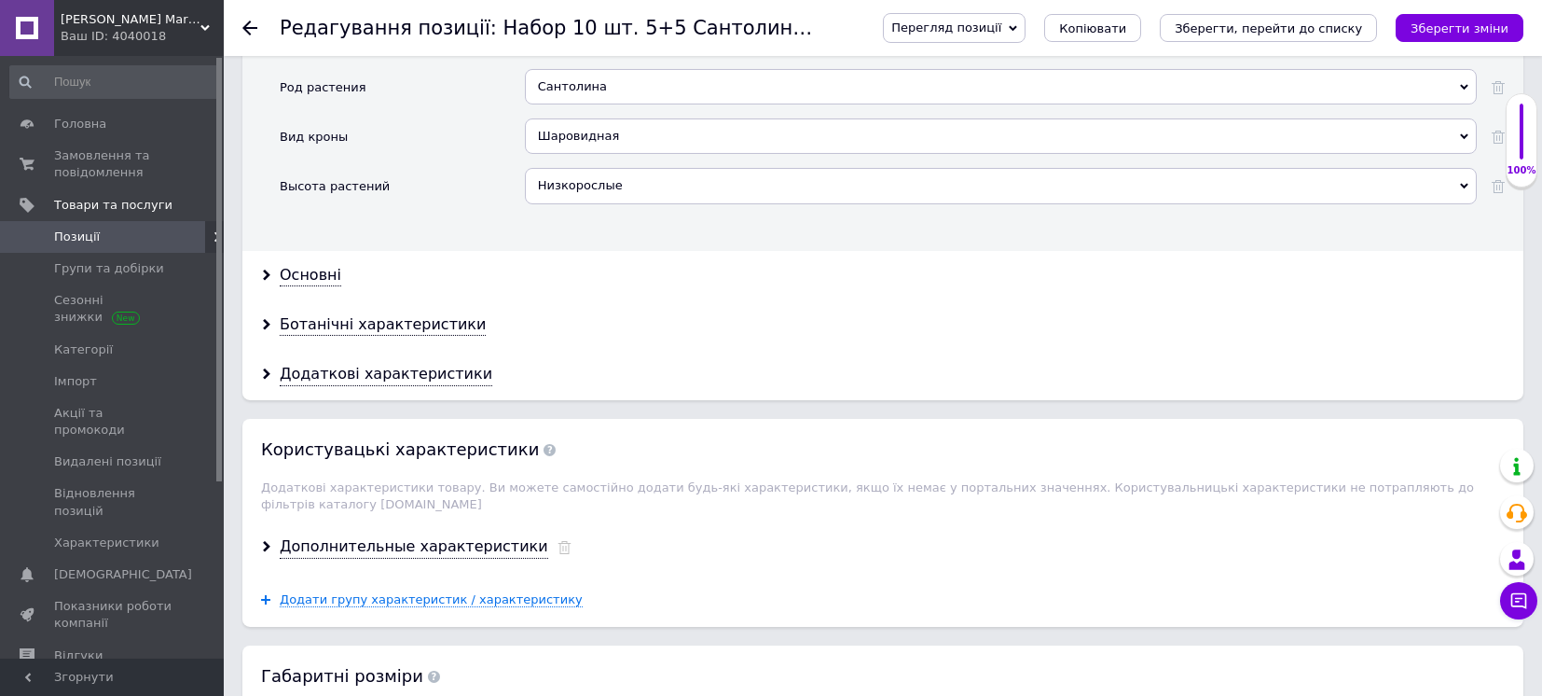
scroll to position [2471, 0]
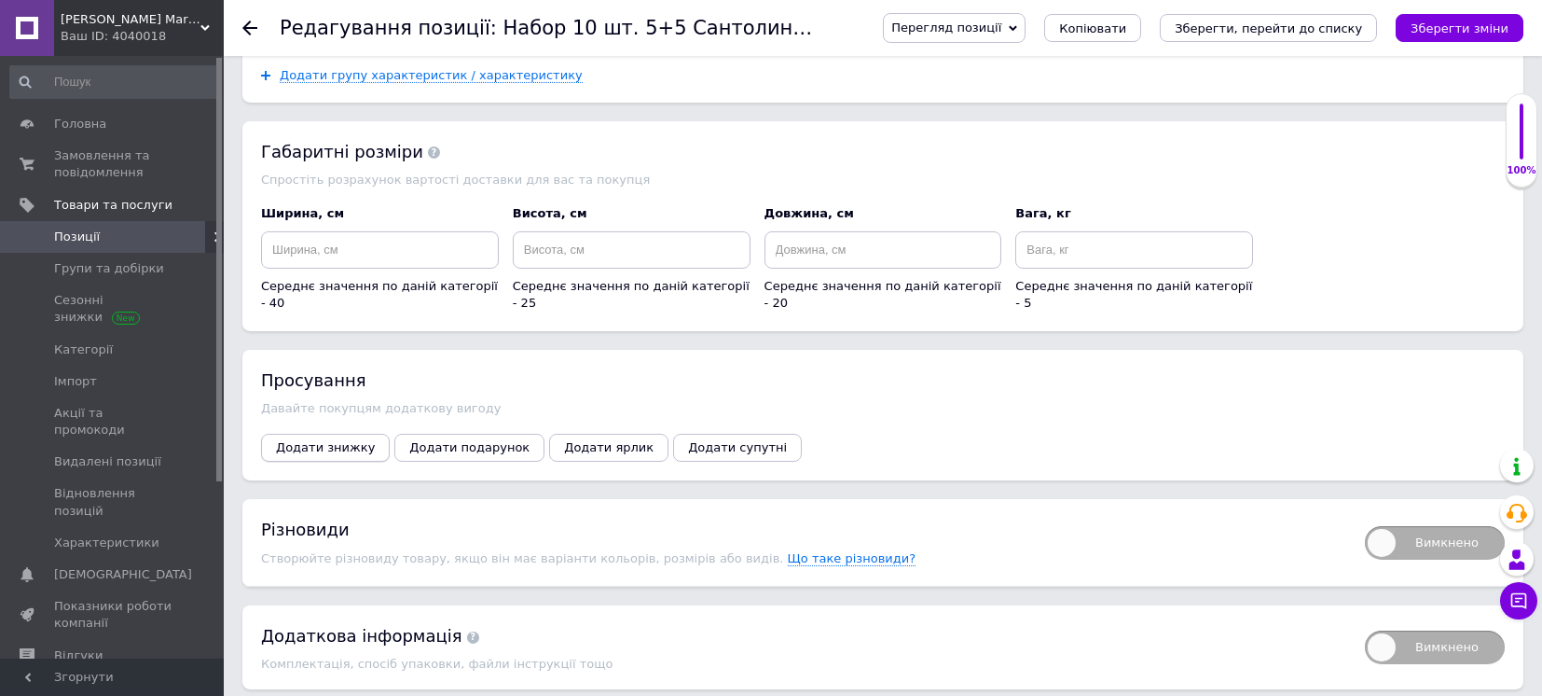
click at [318, 440] on span "Додати знижку" at bounding box center [325, 447] width 99 height 14
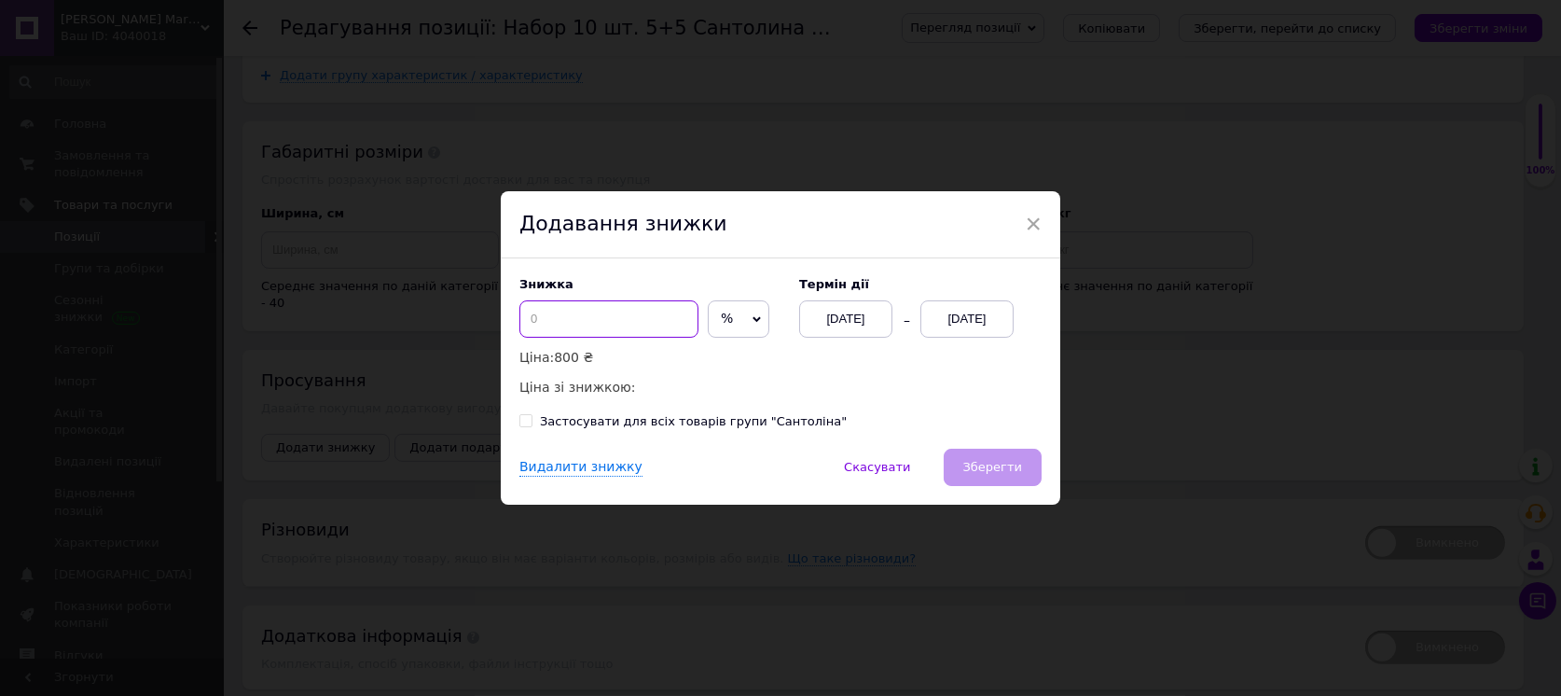
click at [549, 318] on input at bounding box center [608, 318] width 179 height 37
type input "20"
click at [973, 320] on div "[DATE]" at bounding box center [966, 318] width 93 height 37
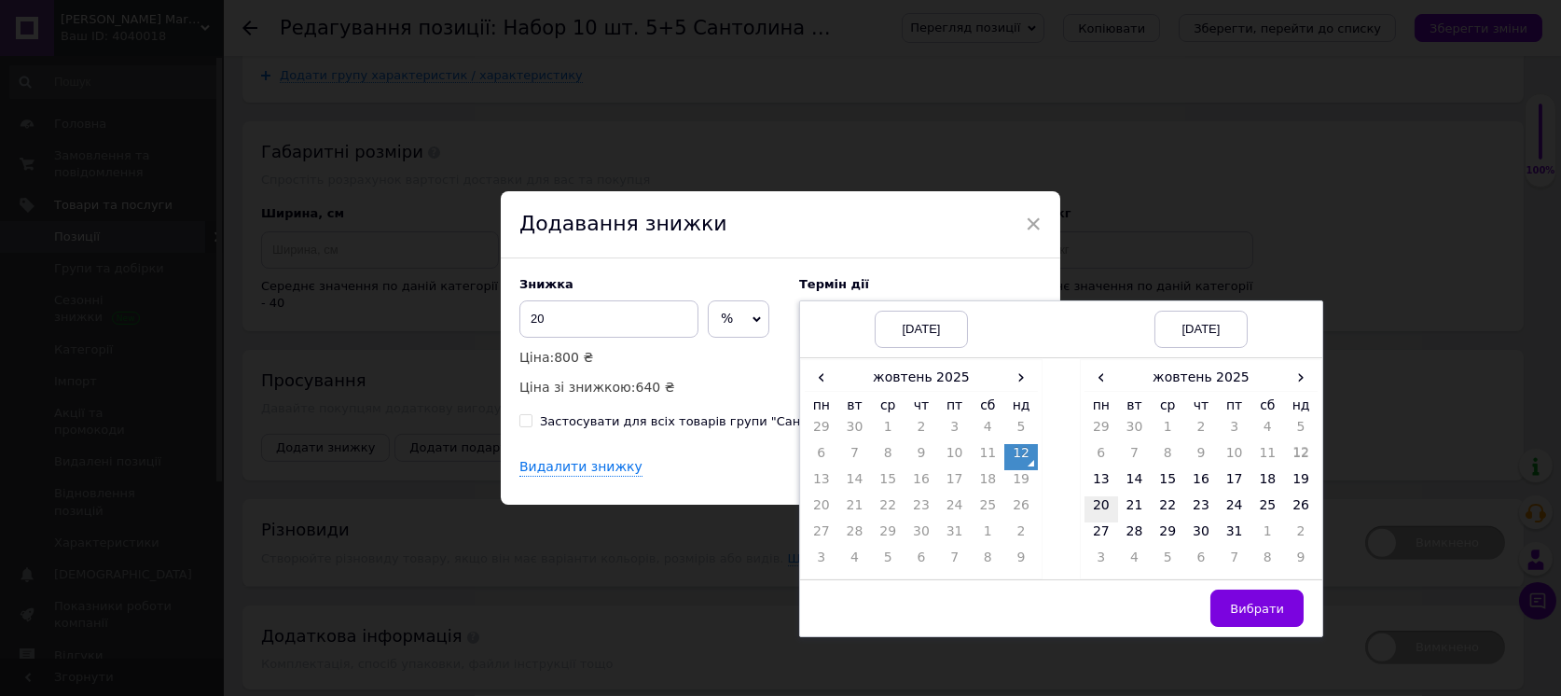
click at [1099, 505] on td "20" at bounding box center [1101, 509] width 34 height 26
click at [1264, 606] on span "Вибрати" at bounding box center [1257, 608] width 54 height 14
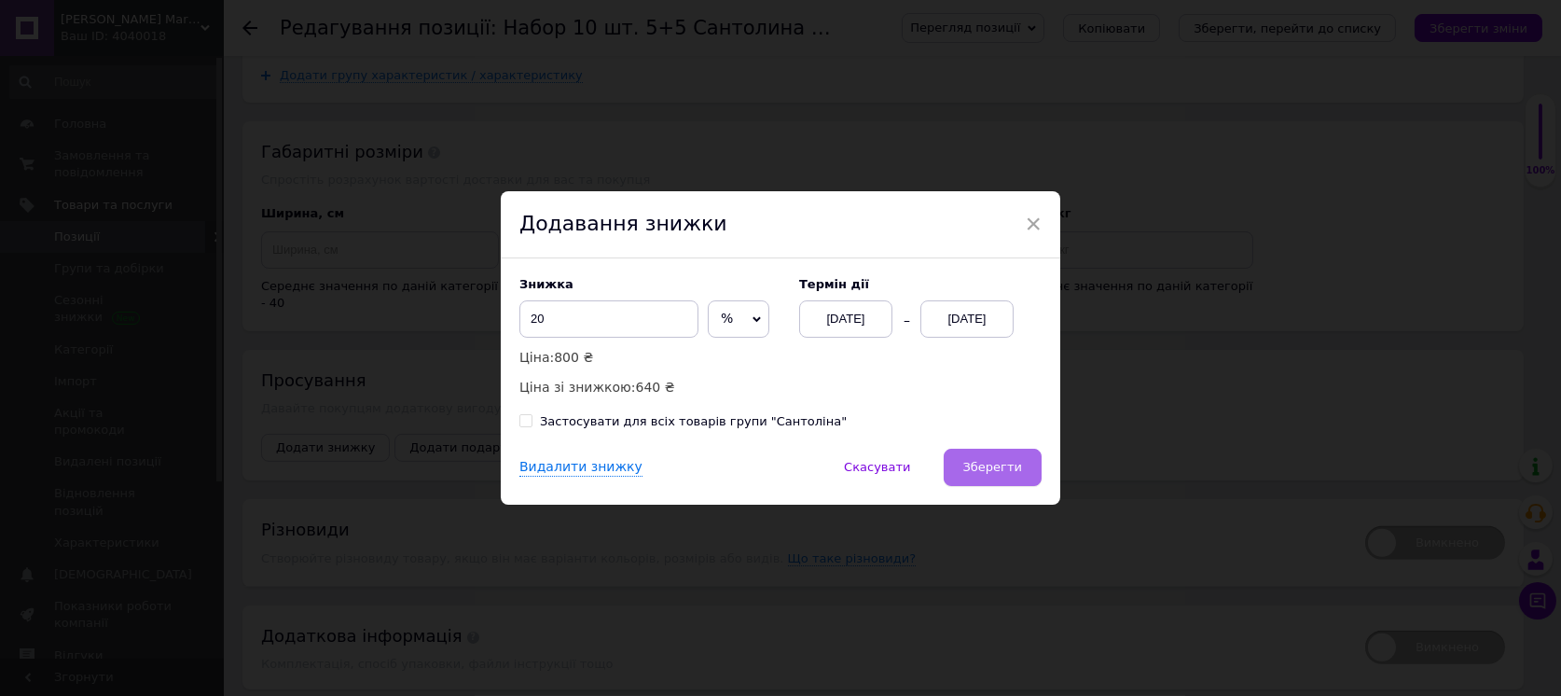
click at [973, 475] on button "Зберегти" at bounding box center [993, 466] width 98 height 37
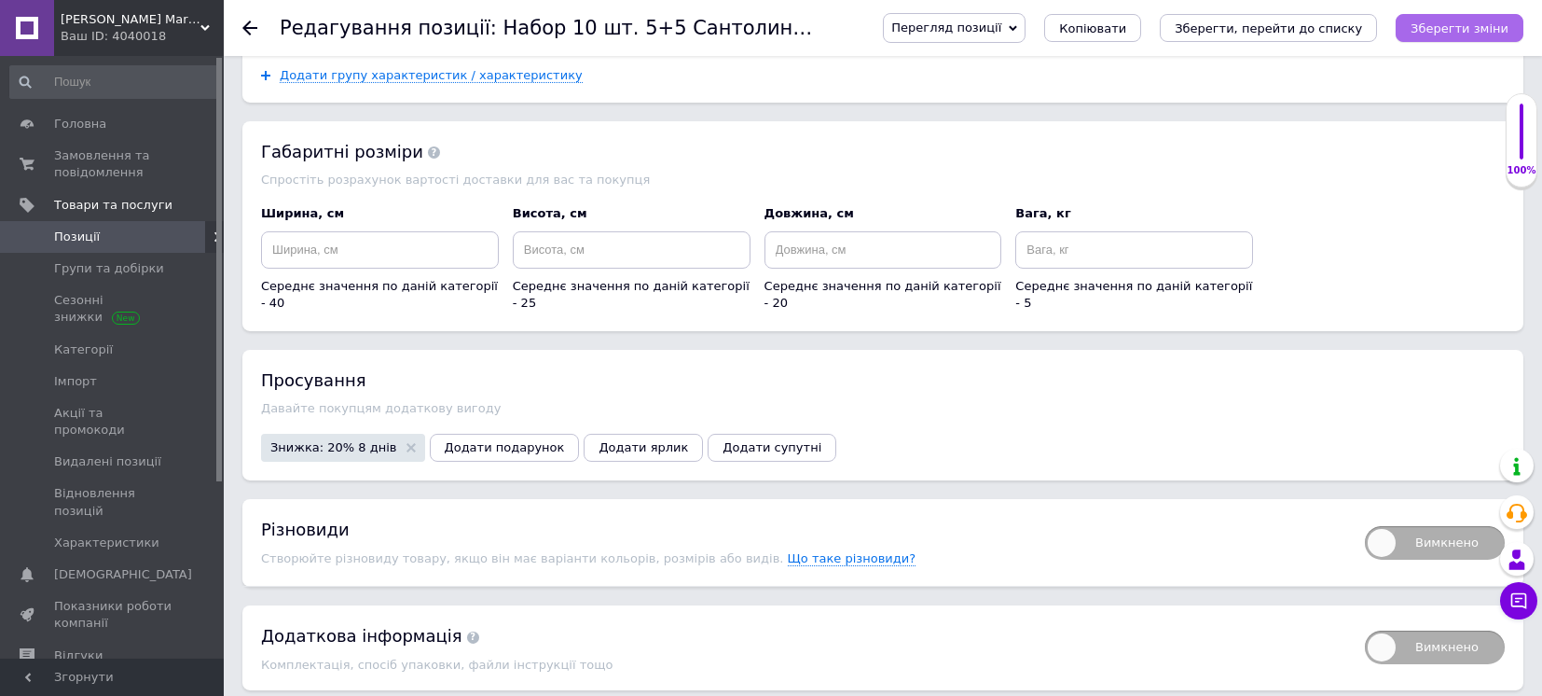
click at [1456, 30] on icon "Зберегти зміни" at bounding box center [1460, 28] width 98 height 14
click at [98, 240] on span "Позиції" at bounding box center [113, 236] width 118 height 17
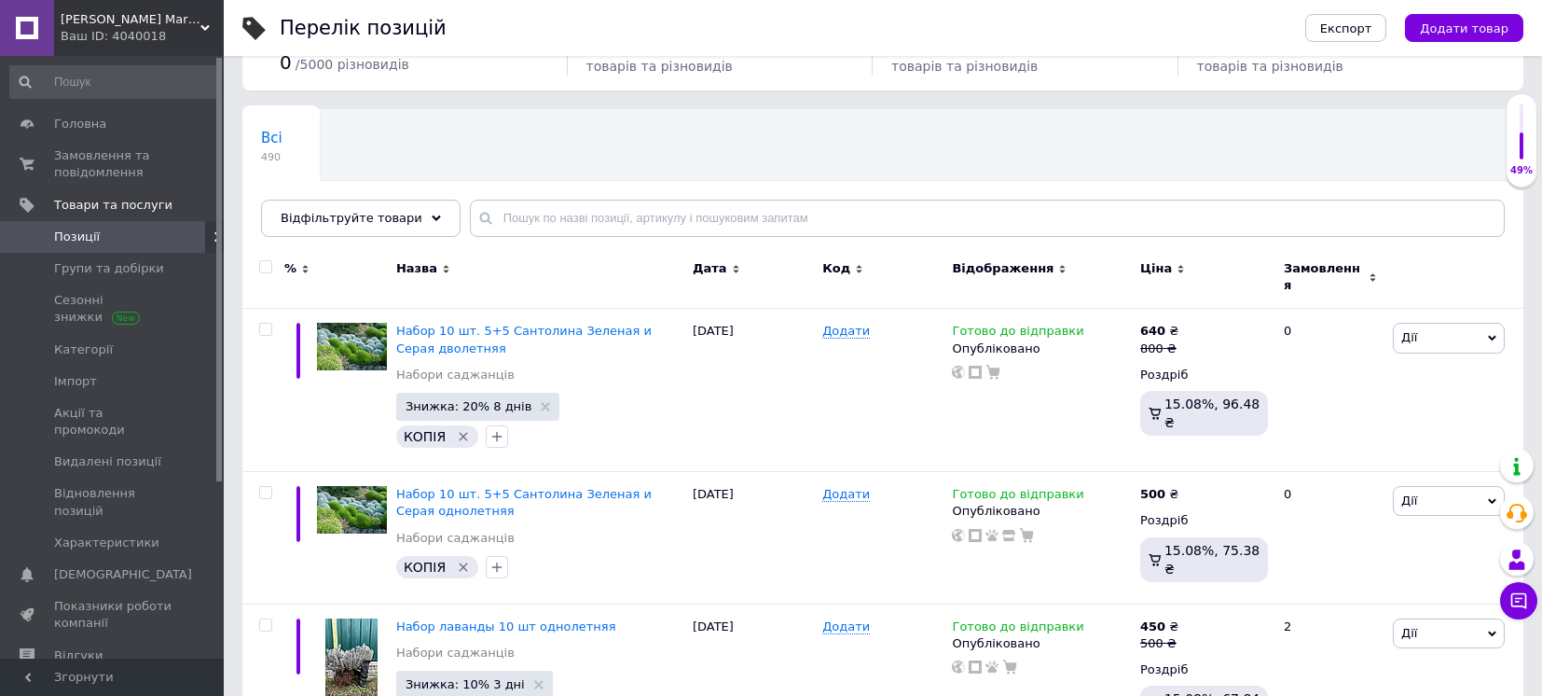
scroll to position [248, 0]
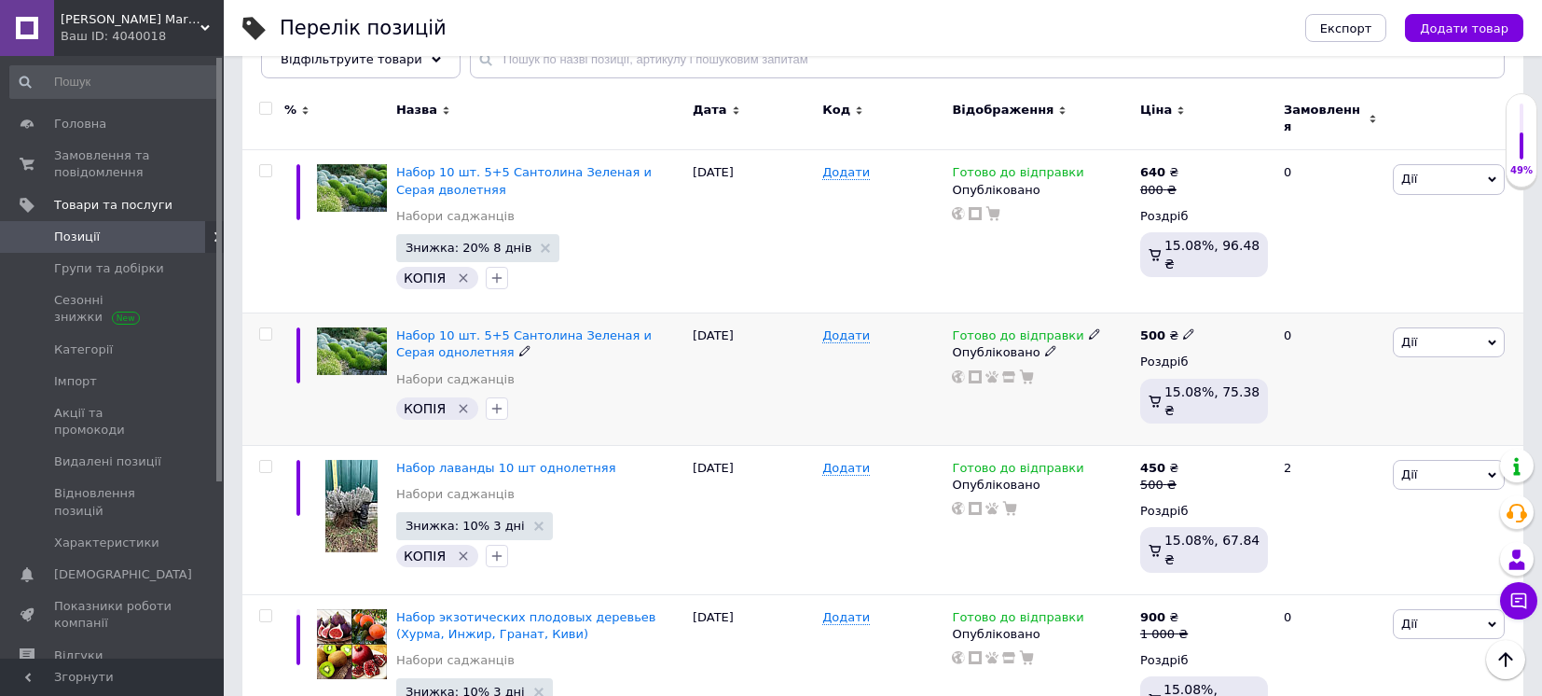
click at [1089, 329] on use at bounding box center [1094, 334] width 10 height 10
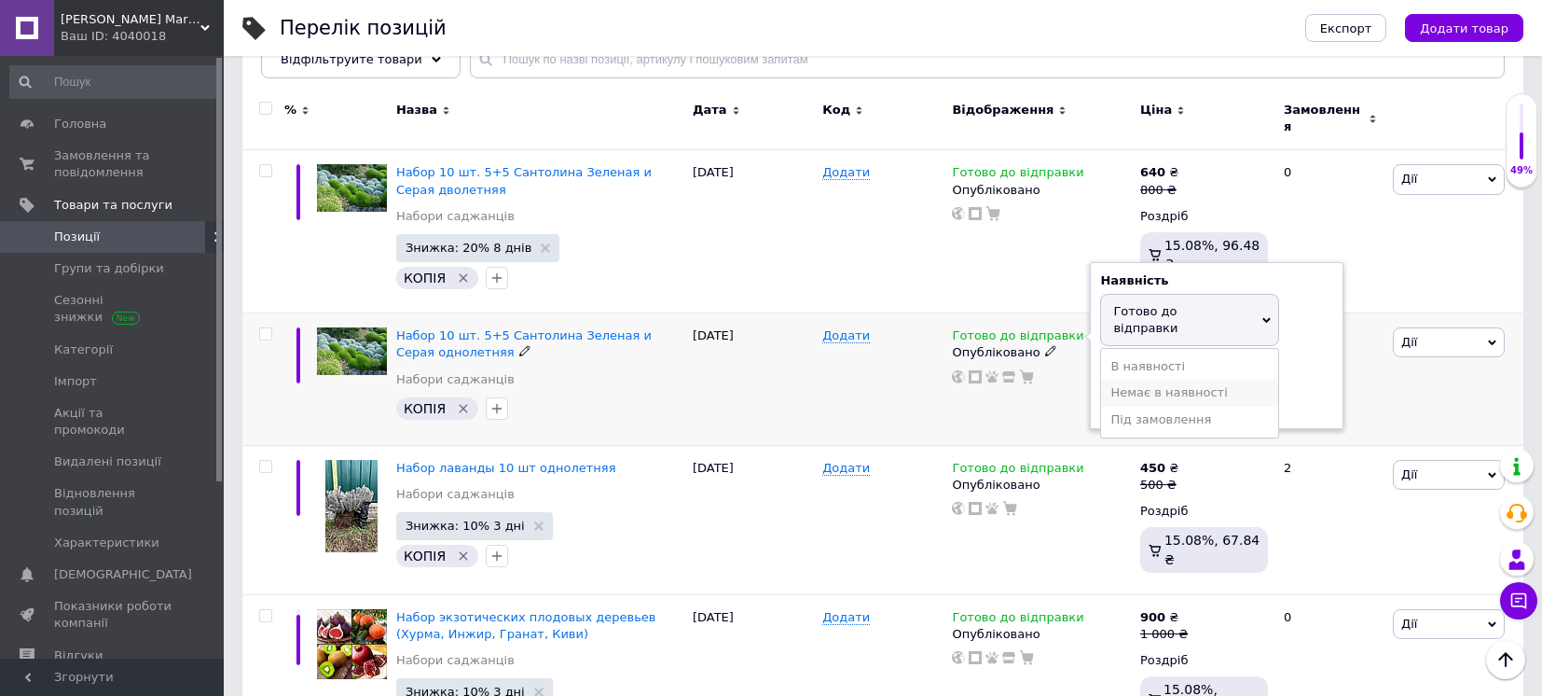
click at [1131, 379] on li "Немає в наявності" at bounding box center [1189, 392] width 177 height 26
click at [885, 420] on div "Додати" at bounding box center [883, 379] width 130 height 132
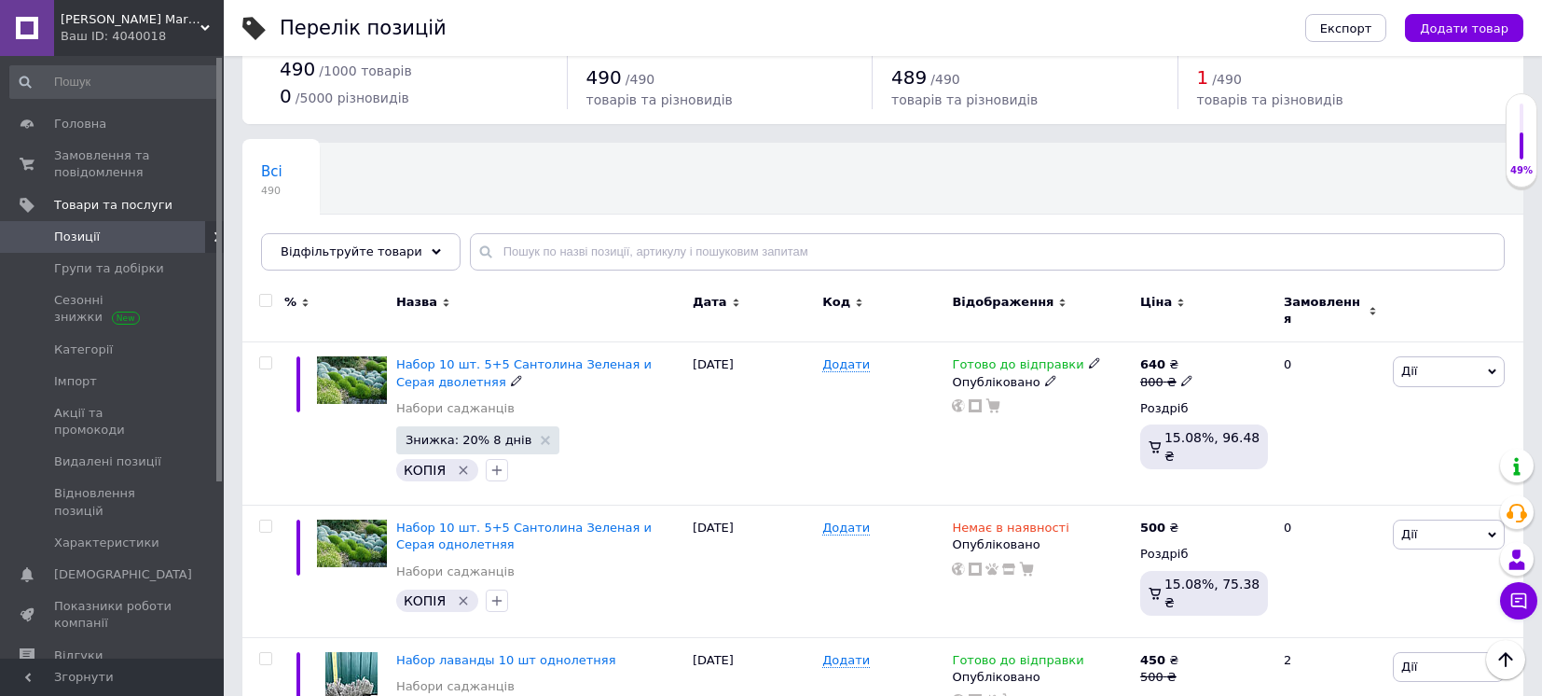
scroll to position [0, 0]
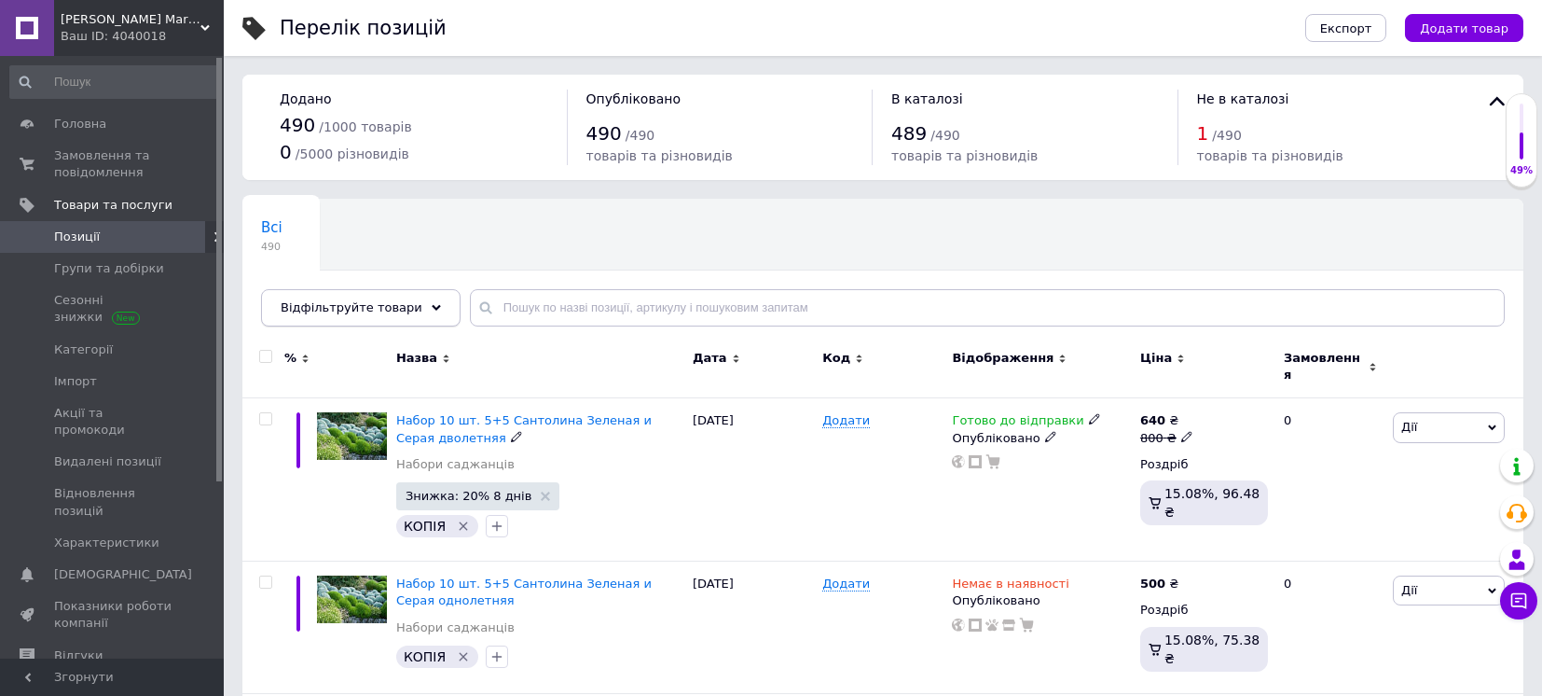
click at [398, 305] on span "Відфільтруйте товари" at bounding box center [352, 307] width 142 height 14
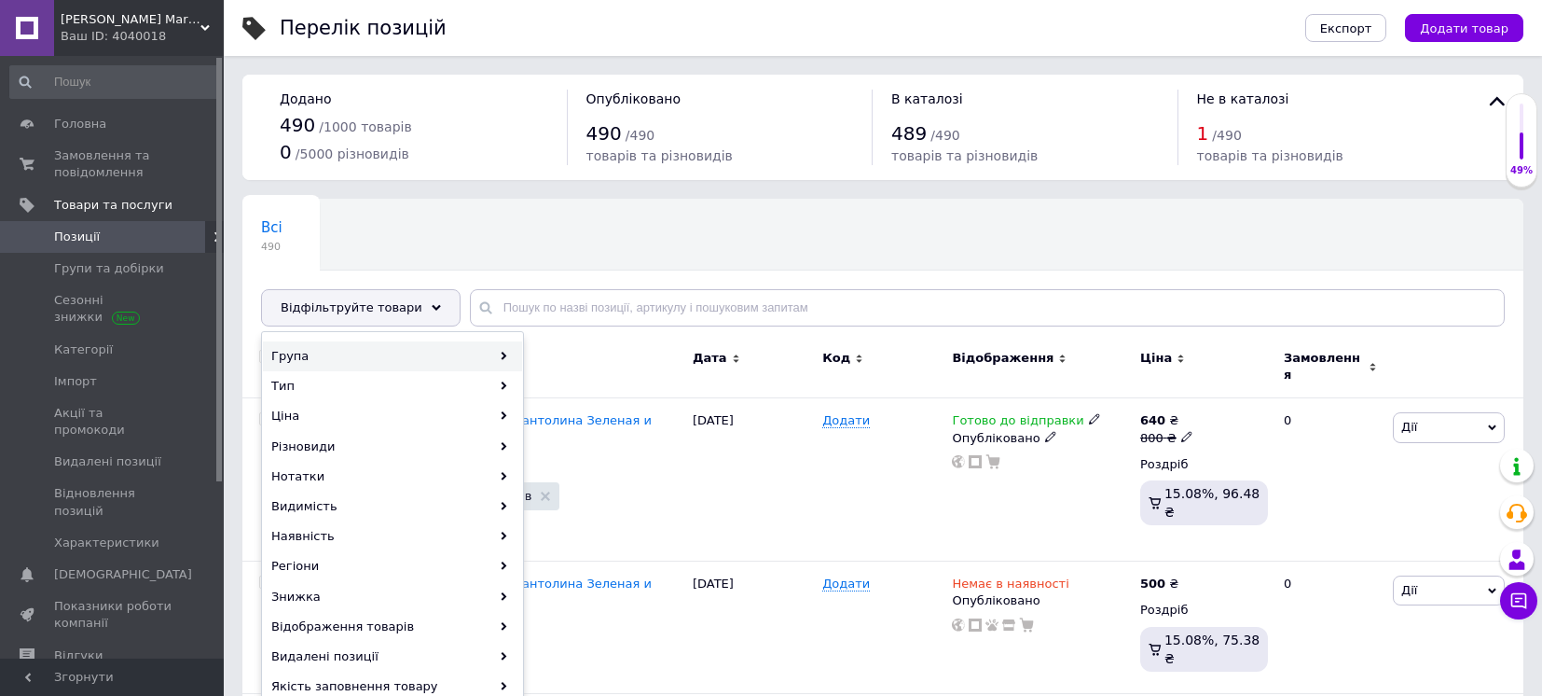
click at [402, 359] on div "Група" at bounding box center [392, 356] width 259 height 30
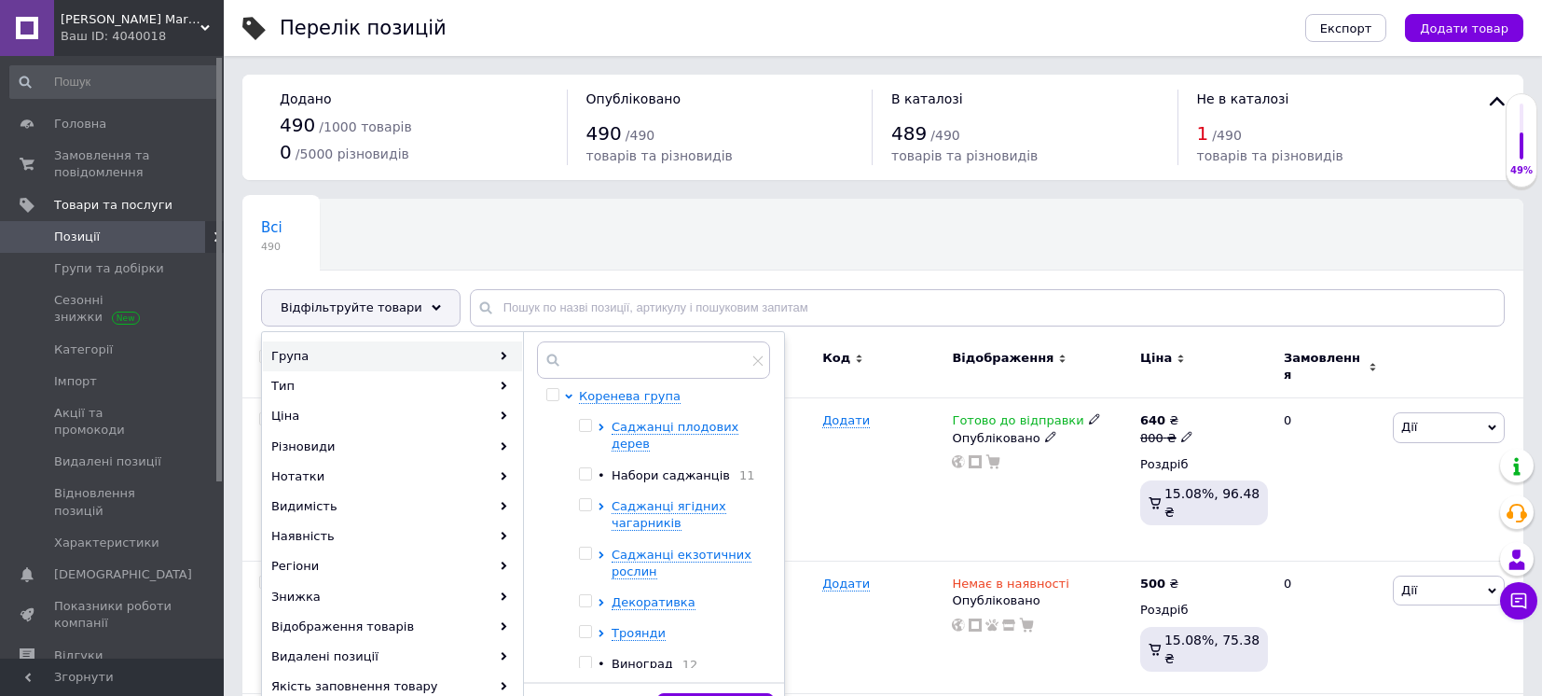
scroll to position [124, 0]
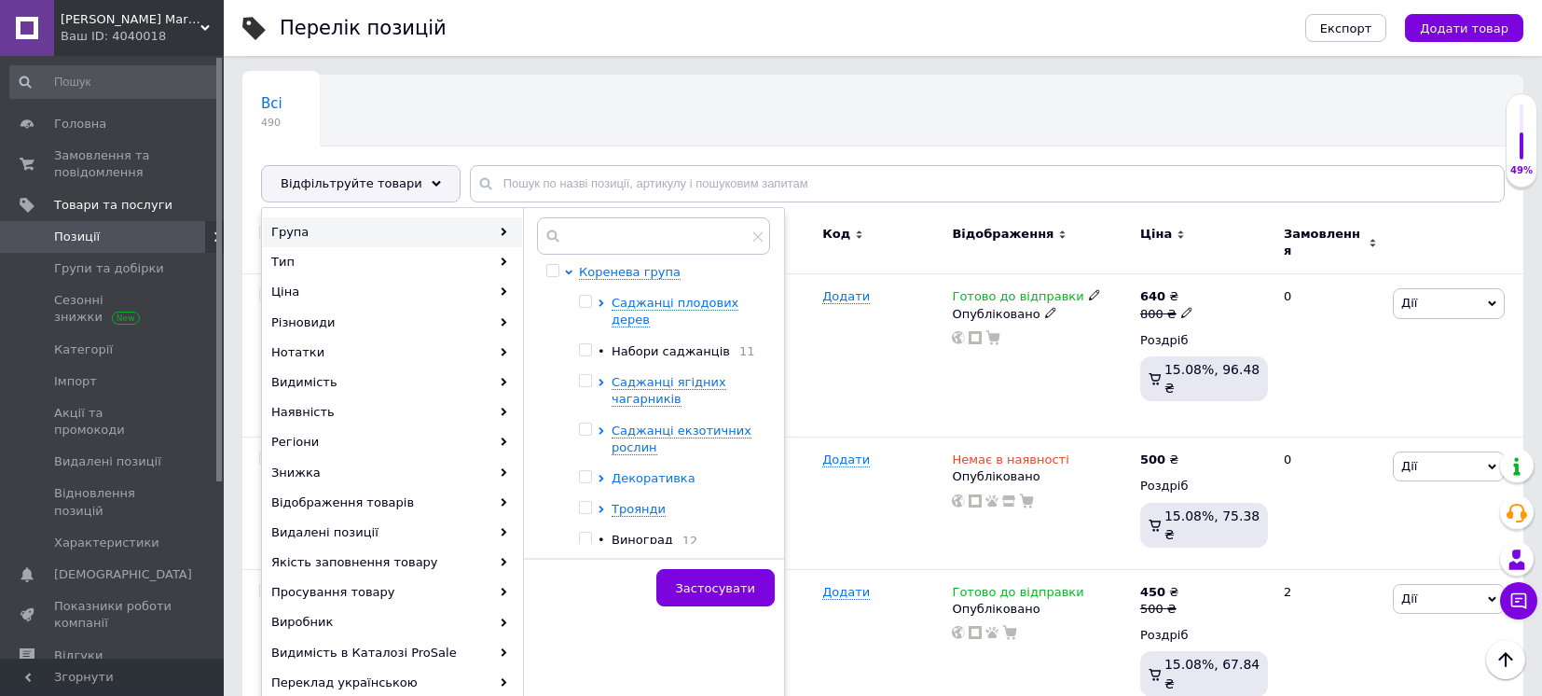
click at [624, 473] on span "Декоративка" at bounding box center [654, 478] width 84 height 14
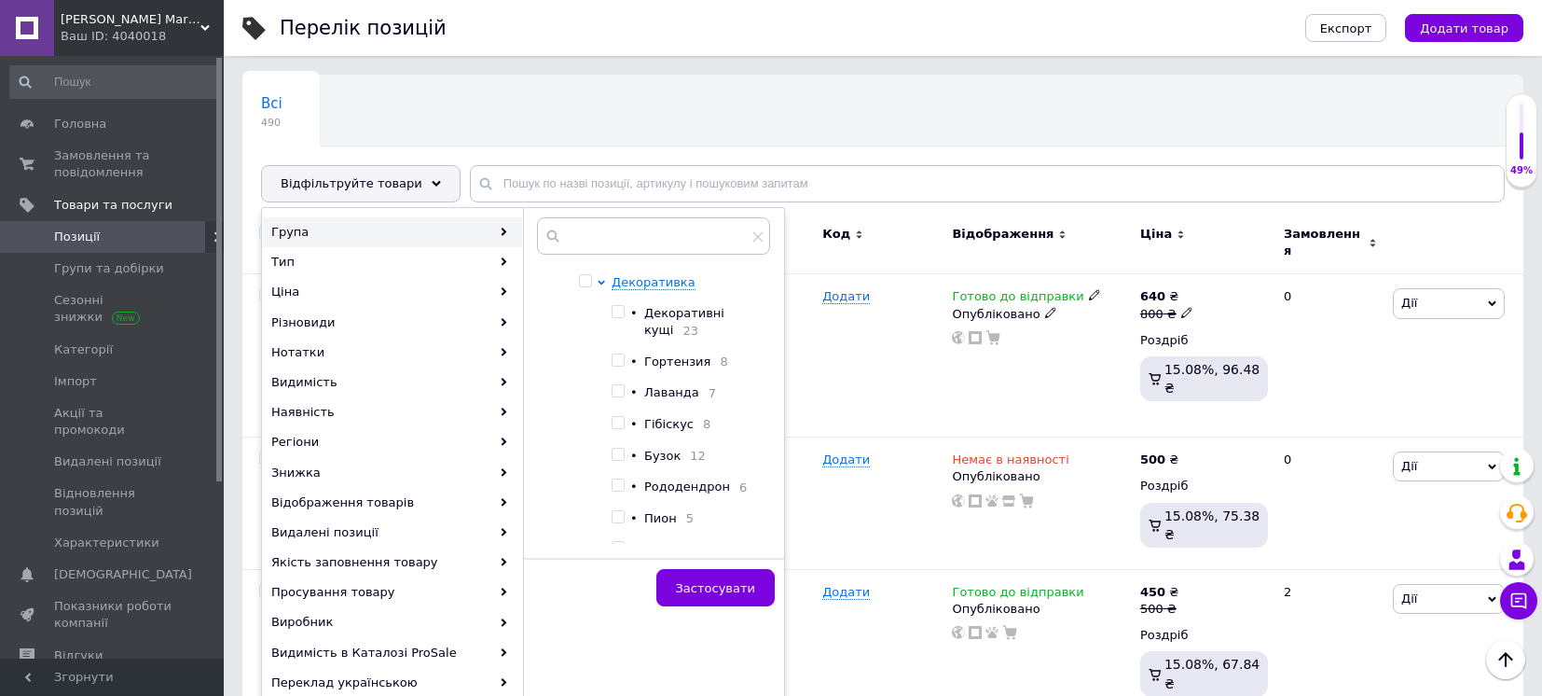
scroll to position [248, 0]
click at [617, 502] on input "checkbox" at bounding box center [618, 495] width 12 height 12
checkbox input "true"
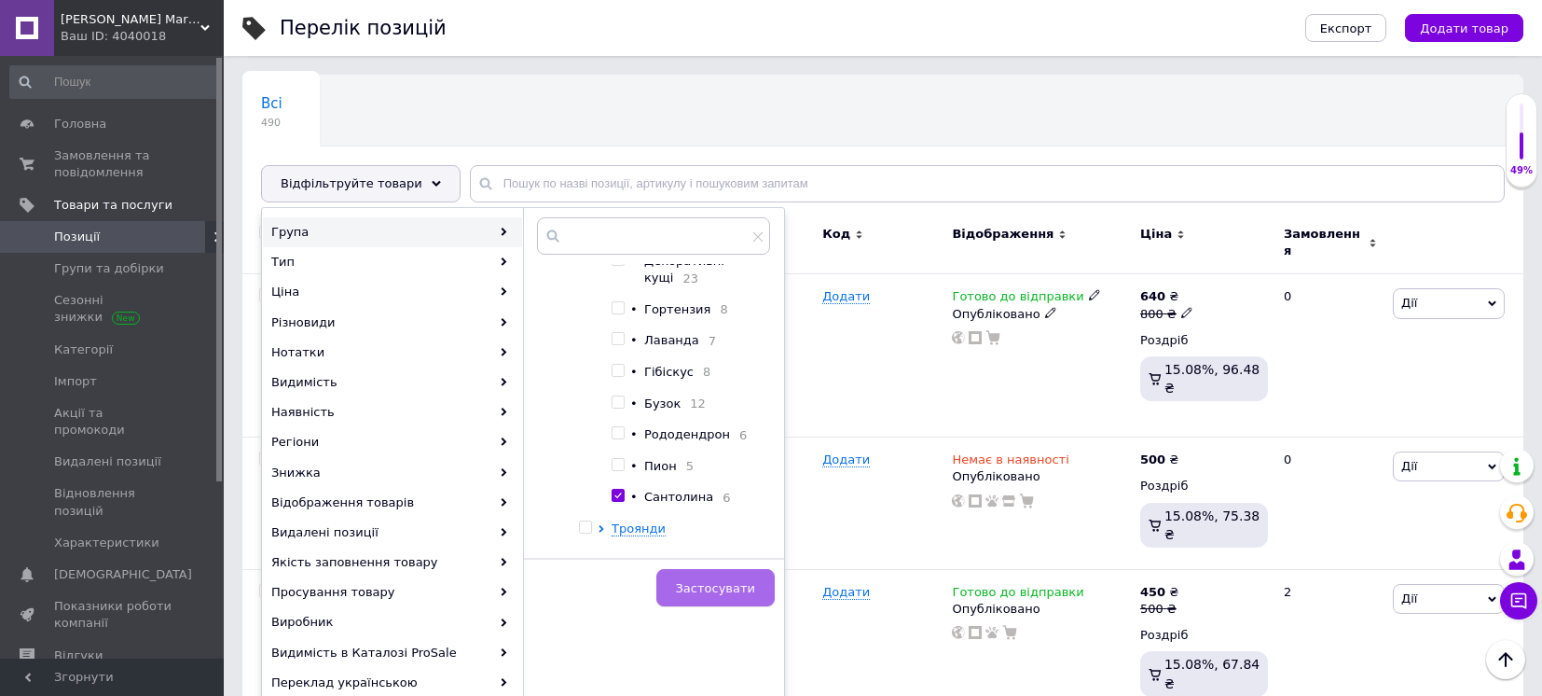
click at [709, 581] on span "Застосувати" at bounding box center [715, 588] width 79 height 14
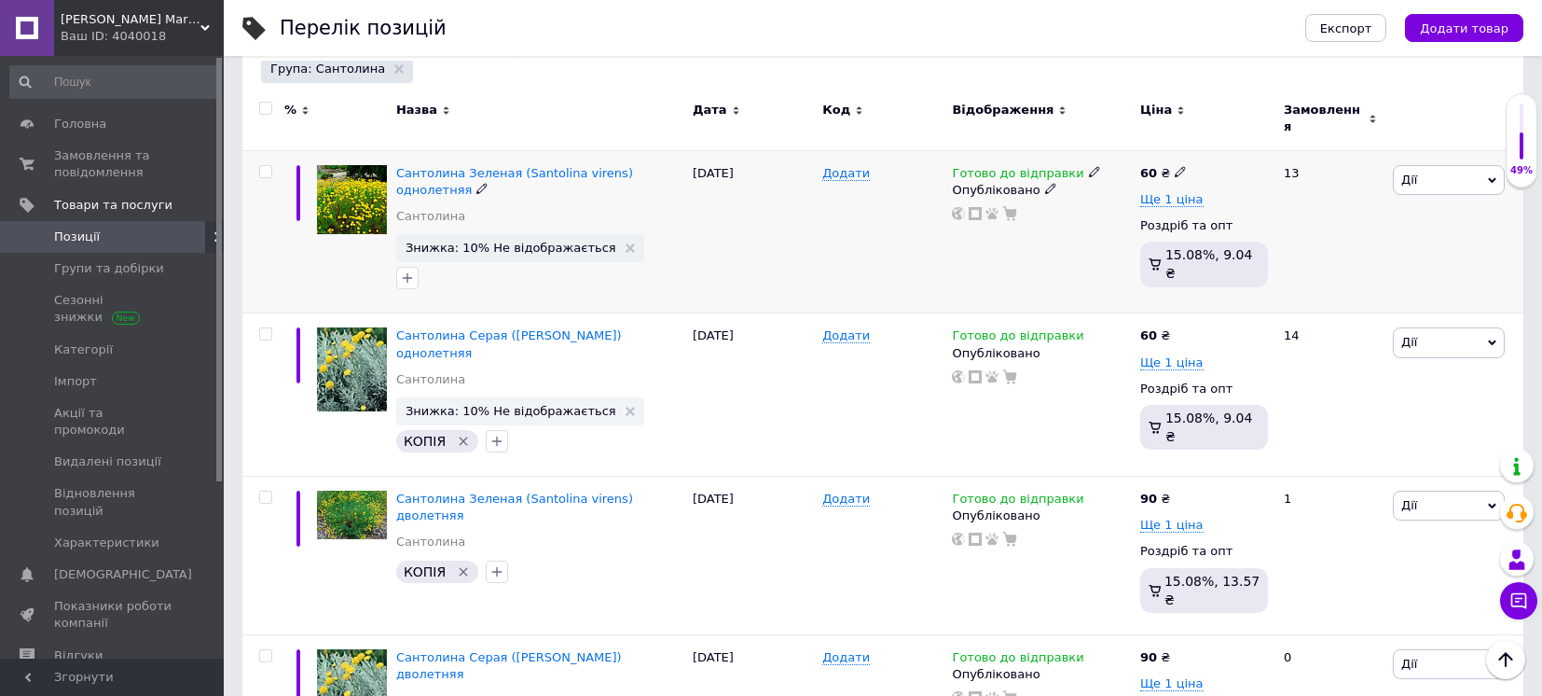
scroll to position [248, 0]
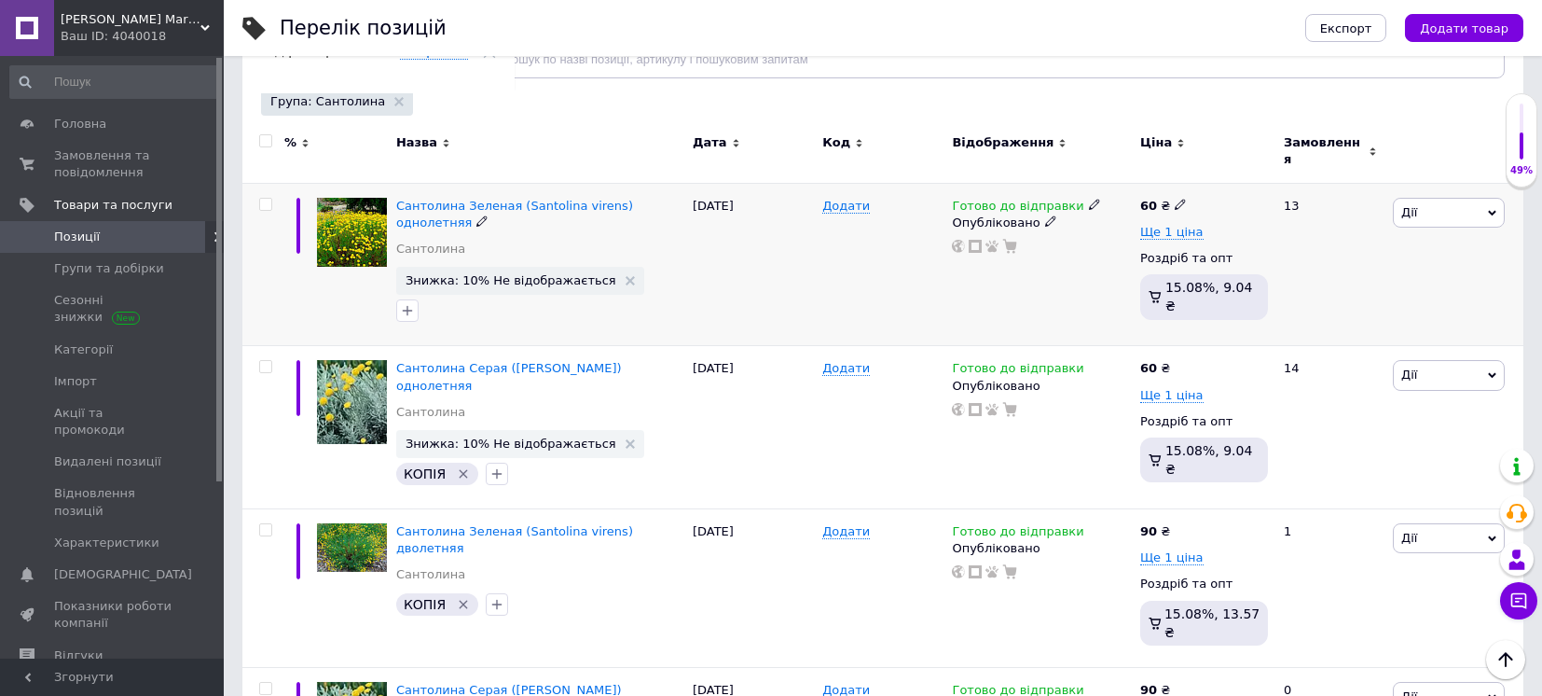
click at [261, 199] on input "checkbox" at bounding box center [265, 205] width 12 height 12
checkbox input "true"
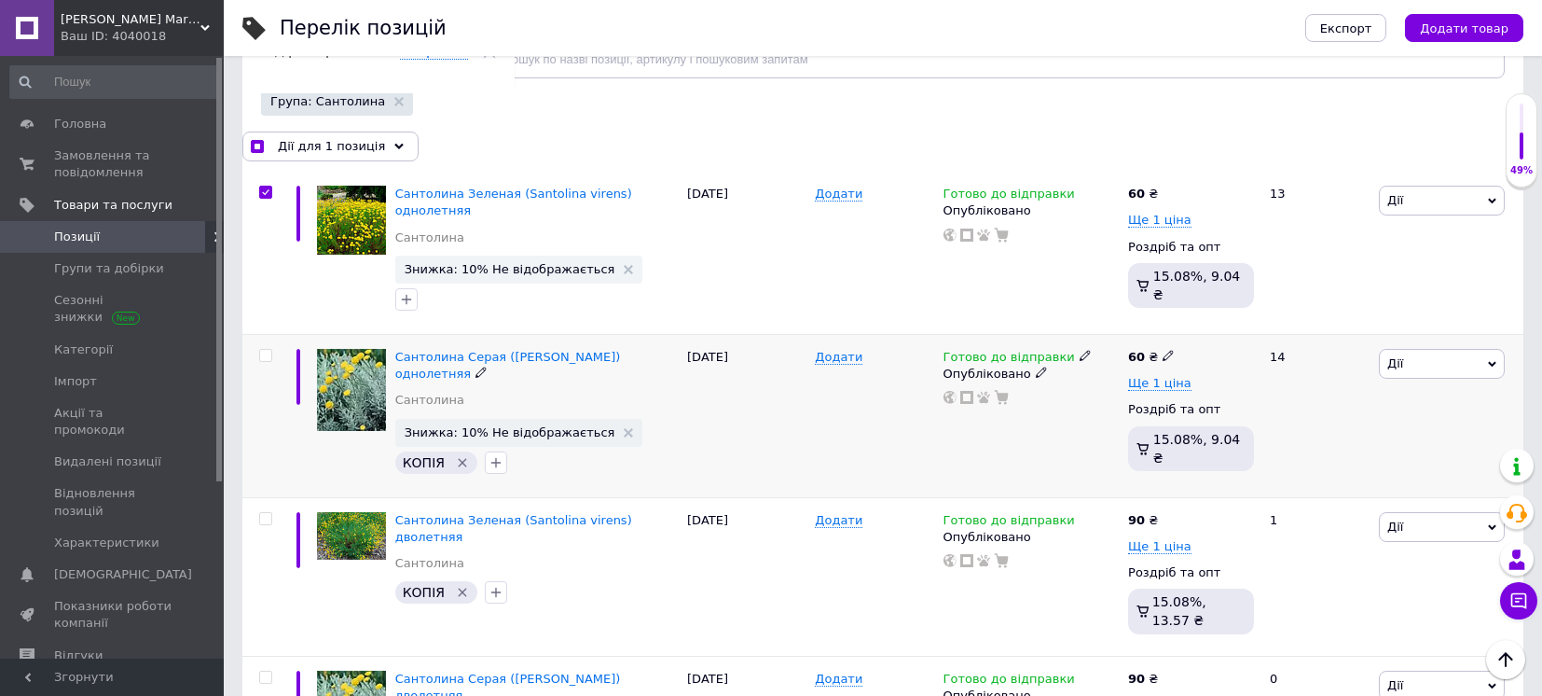
click at [268, 350] on input "checkbox" at bounding box center [265, 356] width 12 height 12
checkbox input "true"
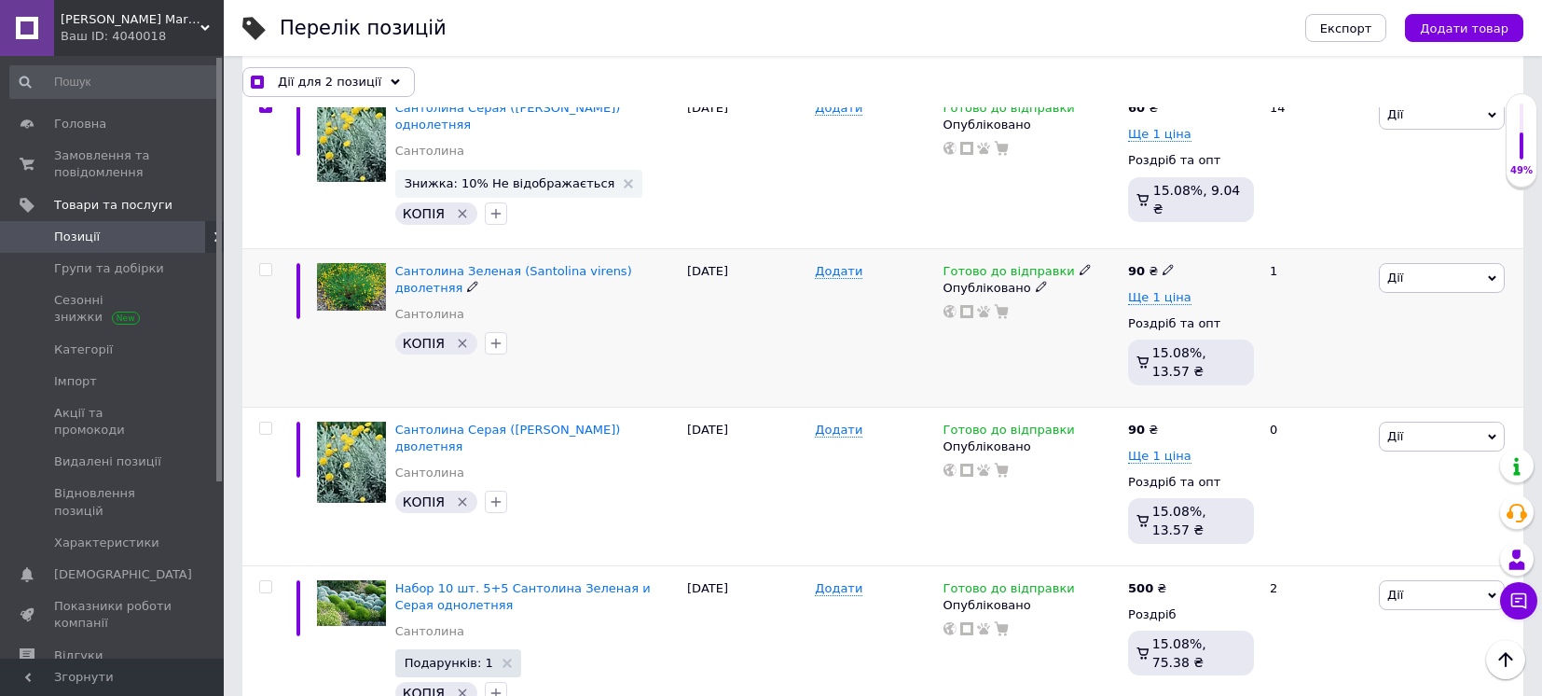
scroll to position [606, 0]
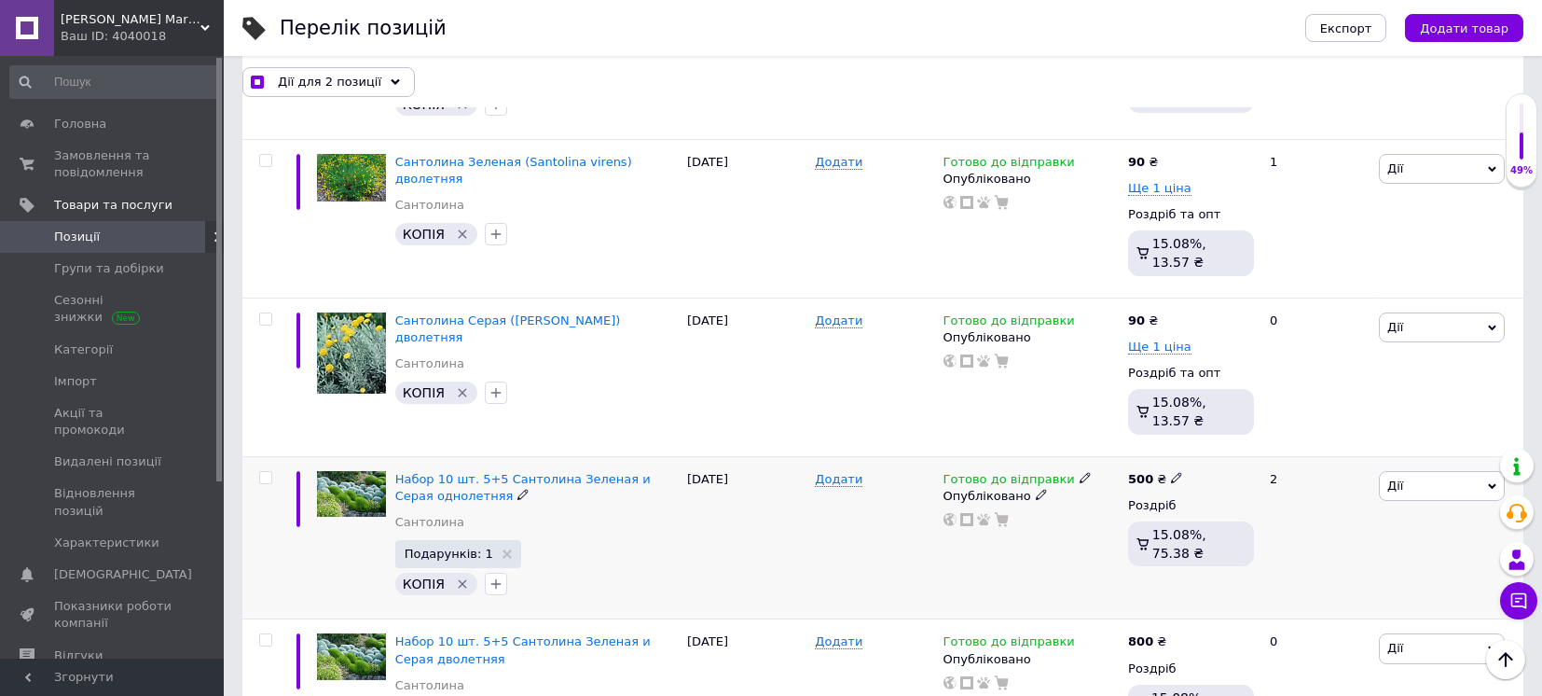
click at [263, 472] on input "checkbox" at bounding box center [265, 478] width 12 height 12
checkbox input "true"
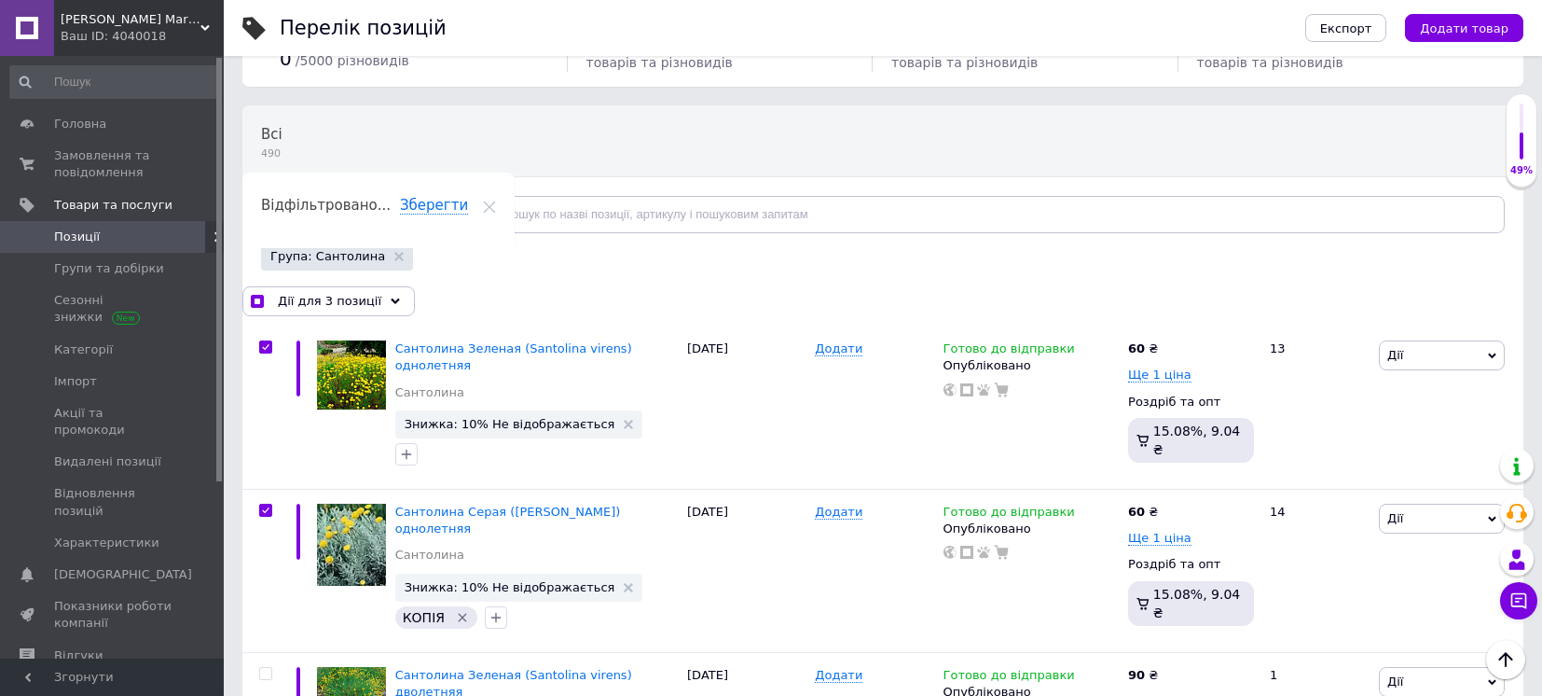
scroll to position [0, 0]
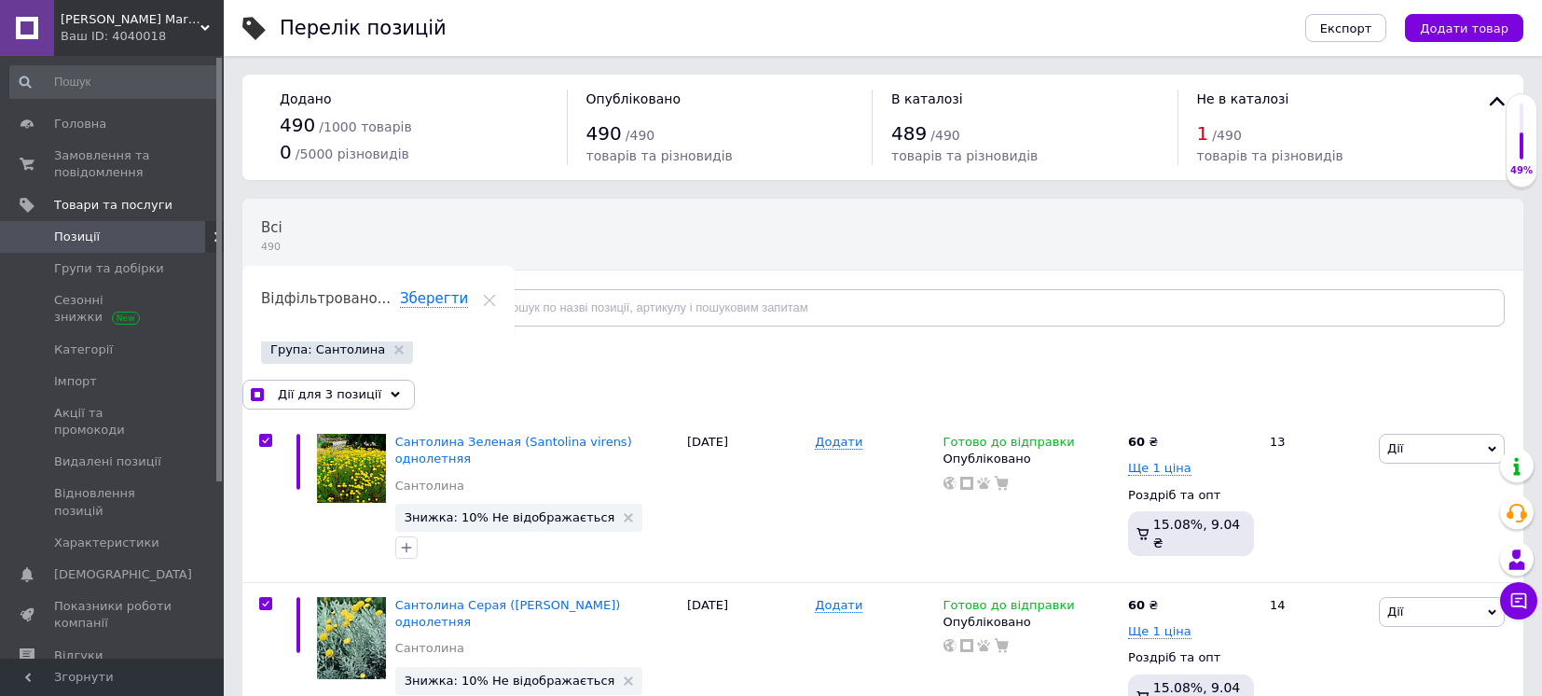
click at [398, 302] on span "Відфільтруйте товари" at bounding box center [352, 307] width 142 height 14
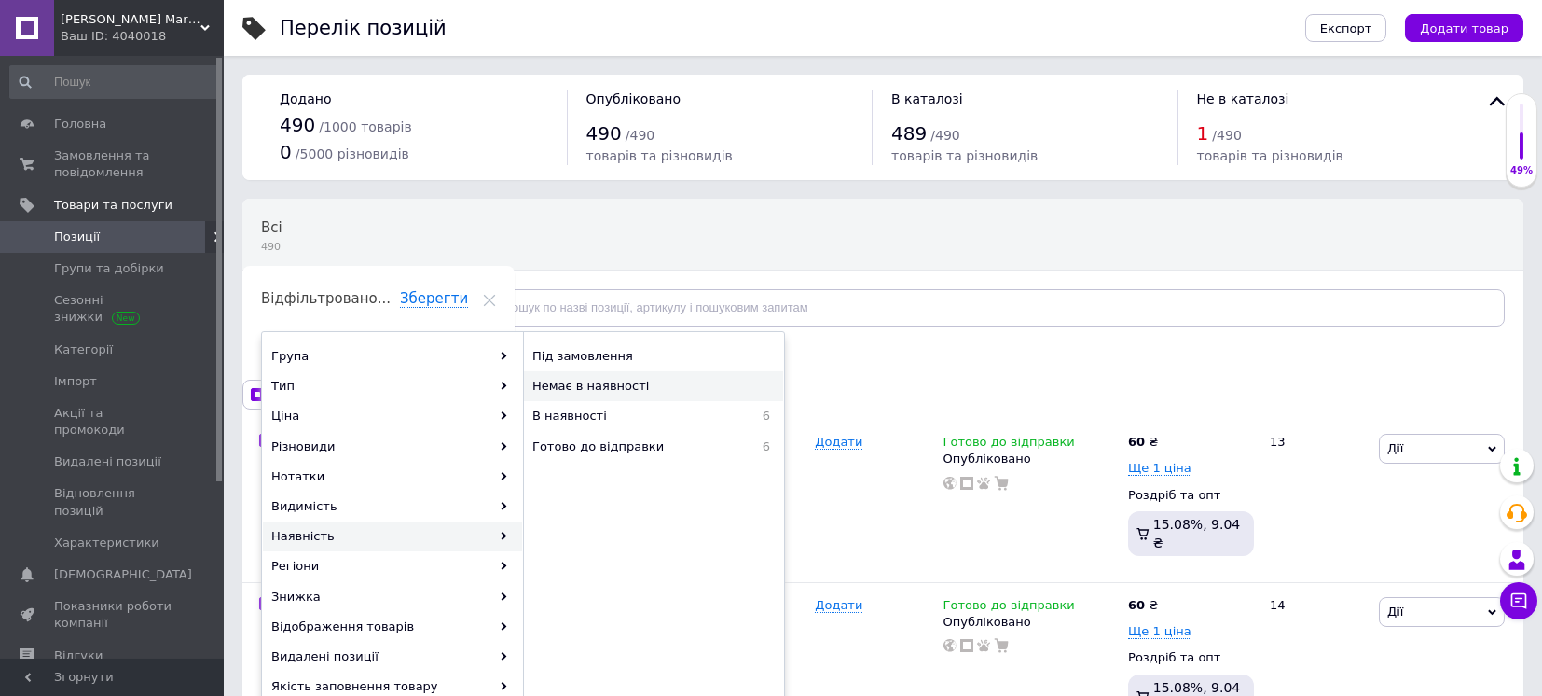
click at [629, 393] on span "Немає в наявності" at bounding box center [642, 386] width 220 height 17
checkbox input "true"
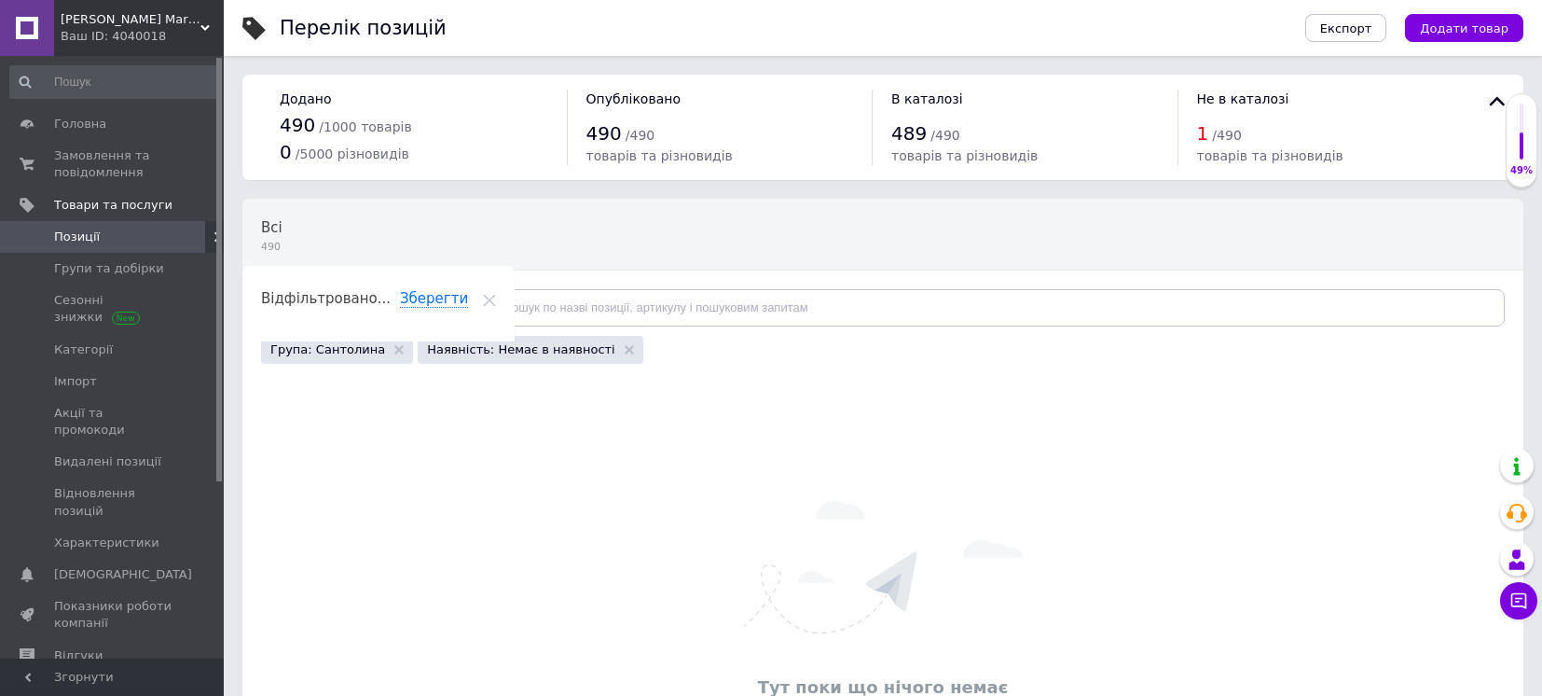
click at [746, 230] on div "Всі 490 Ok Відфільтровано... Зберегти" at bounding box center [882, 272] width 1281 height 154
click at [185, 36] on div "Ваш ID: 4040018" at bounding box center [142, 36] width 163 height 17
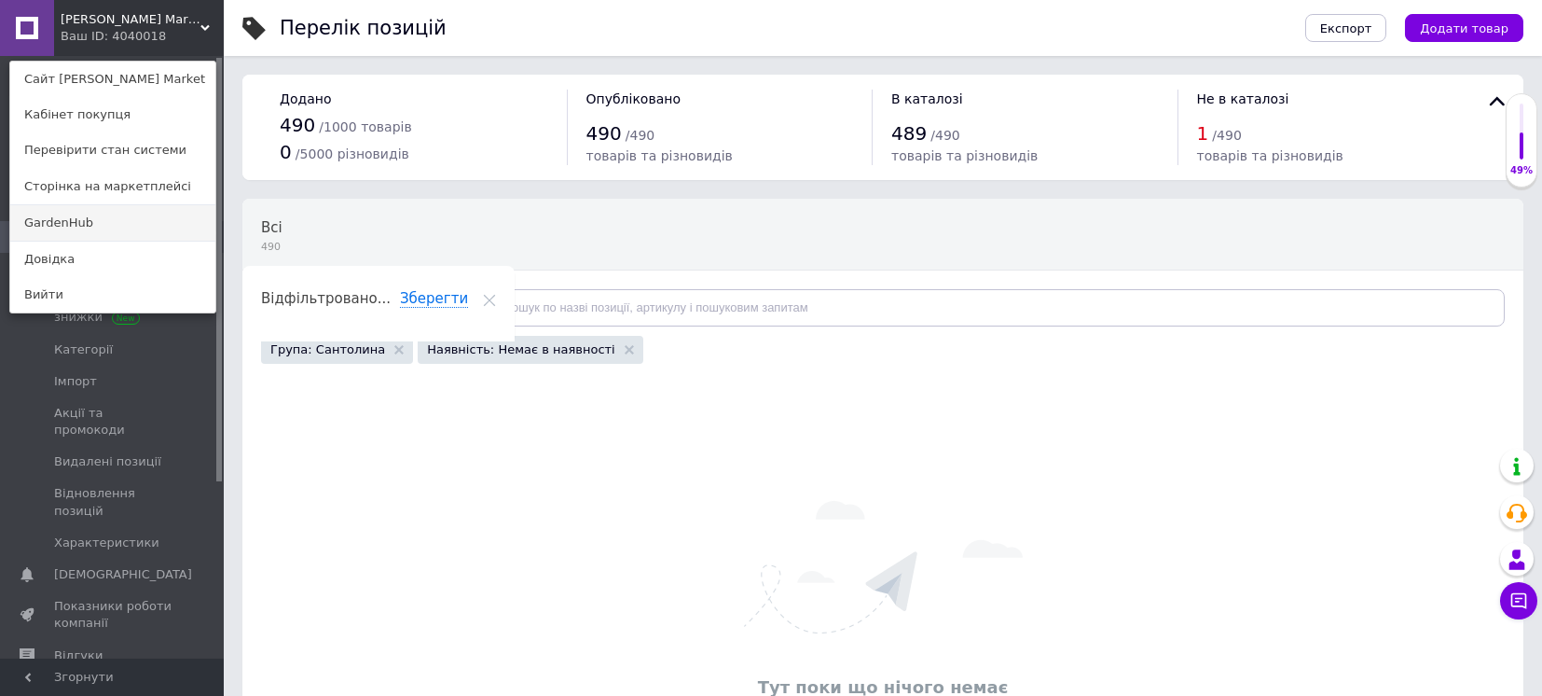
click at [126, 220] on link "GardenHub" at bounding box center [112, 222] width 205 height 35
